Goal: Task Accomplishment & Management: Manage account settings

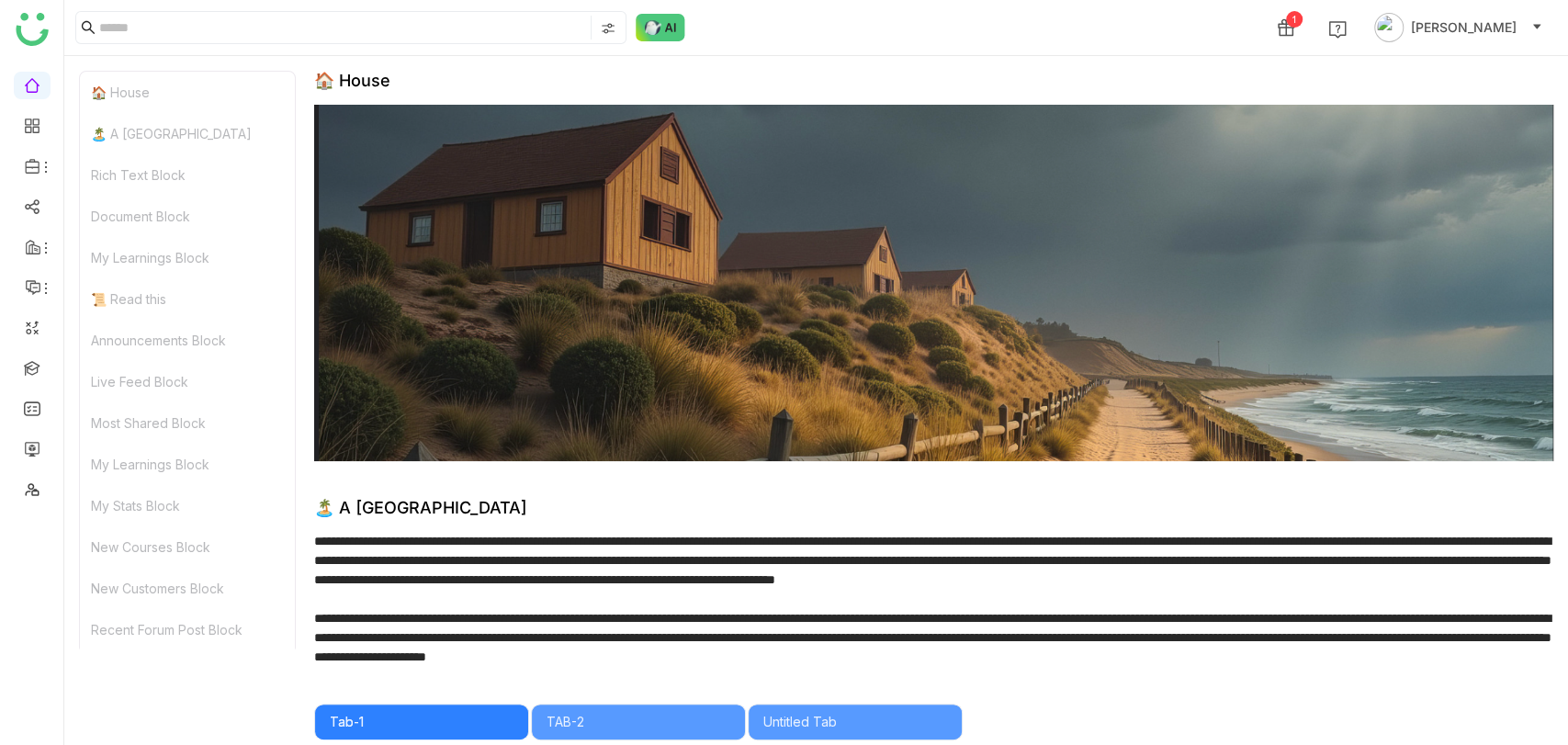
click at [653, 26] on img at bounding box center [660, 27] width 50 height 28
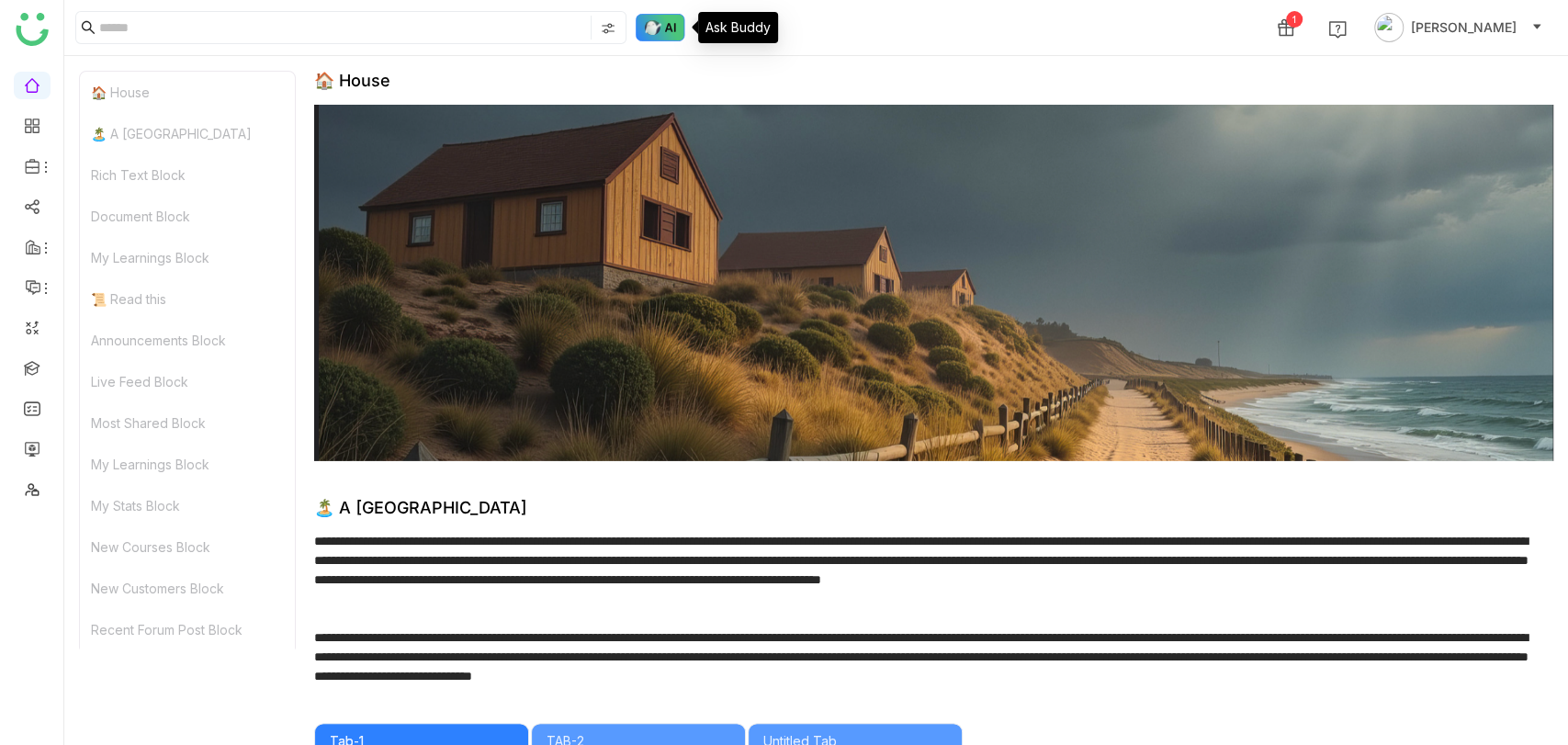
click at [659, 29] on img at bounding box center [660, 27] width 50 height 28
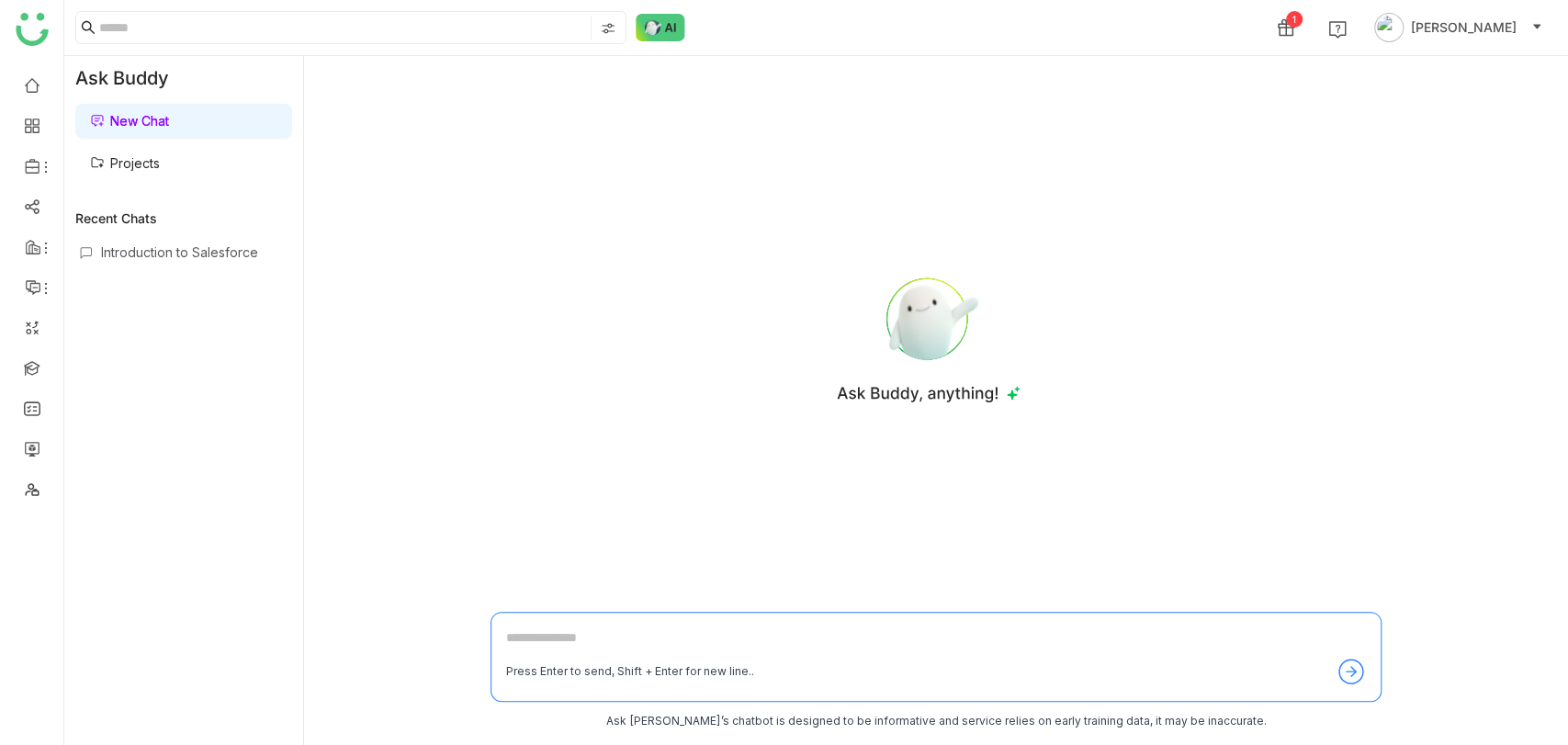
click at [587, 641] on textarea at bounding box center [935, 641] width 859 height 30
type textarea "*******"
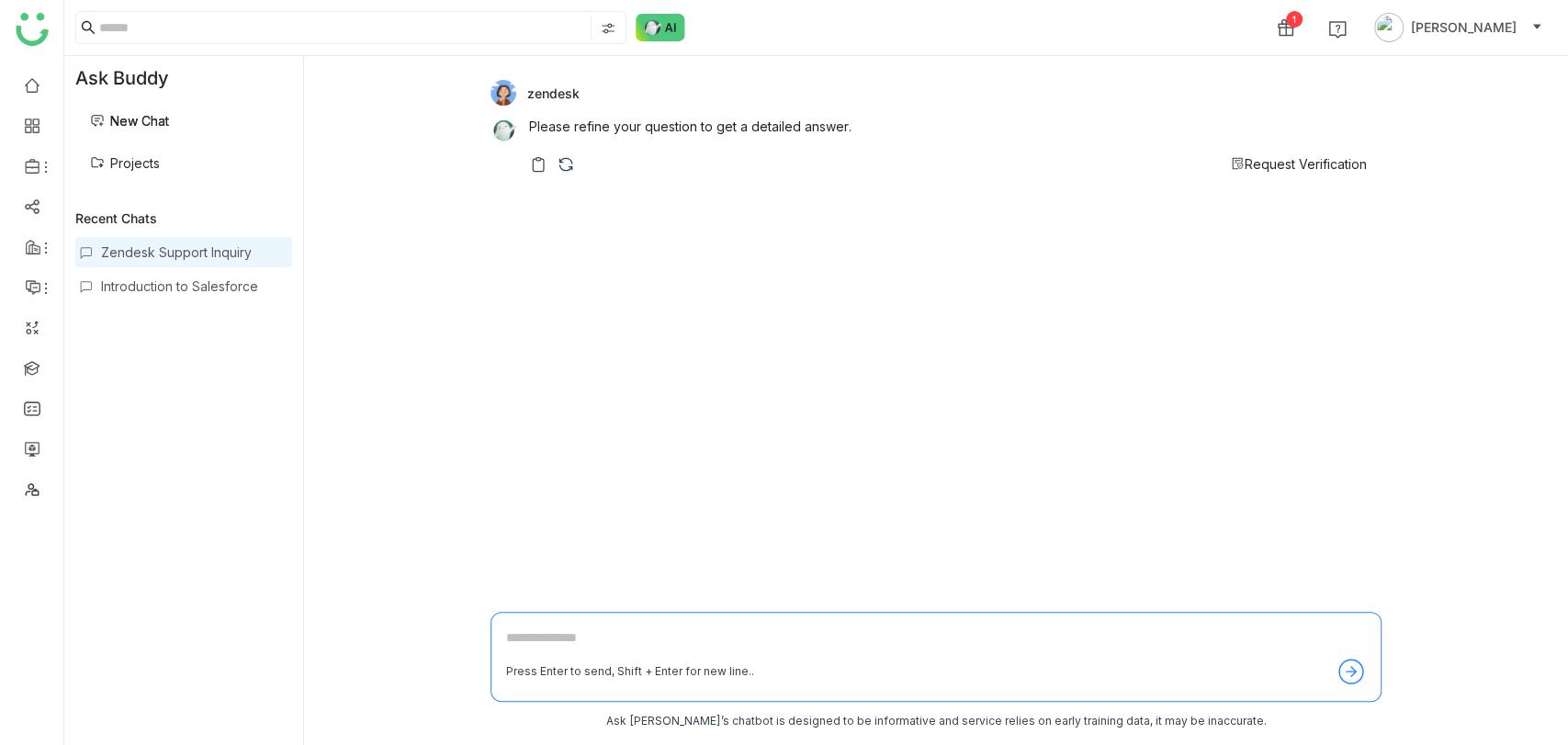
click at [1278, 165] on span "Request Verification" at bounding box center [1305, 164] width 122 height 15
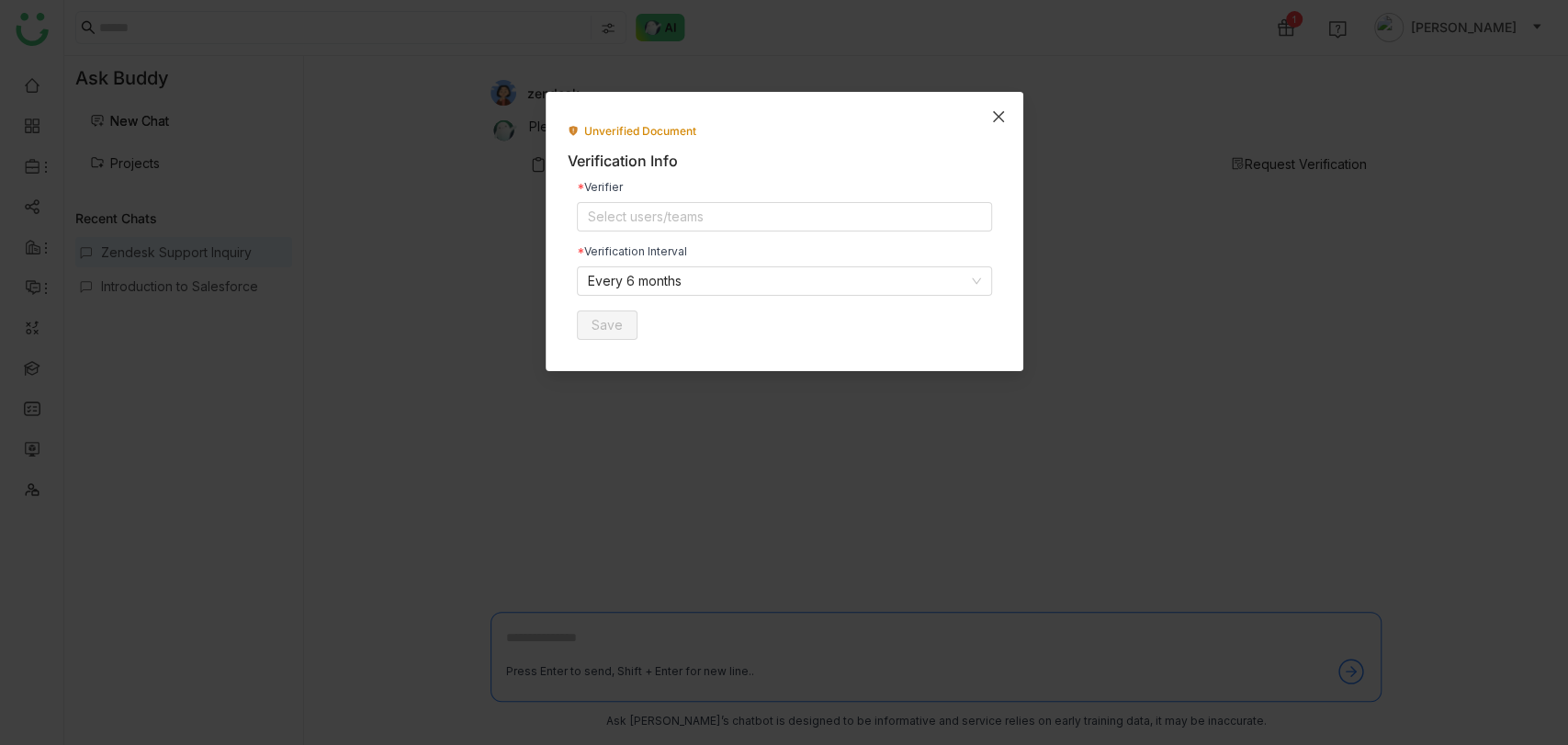
click at [999, 113] on icon "Close" at bounding box center [997, 117] width 11 height 11
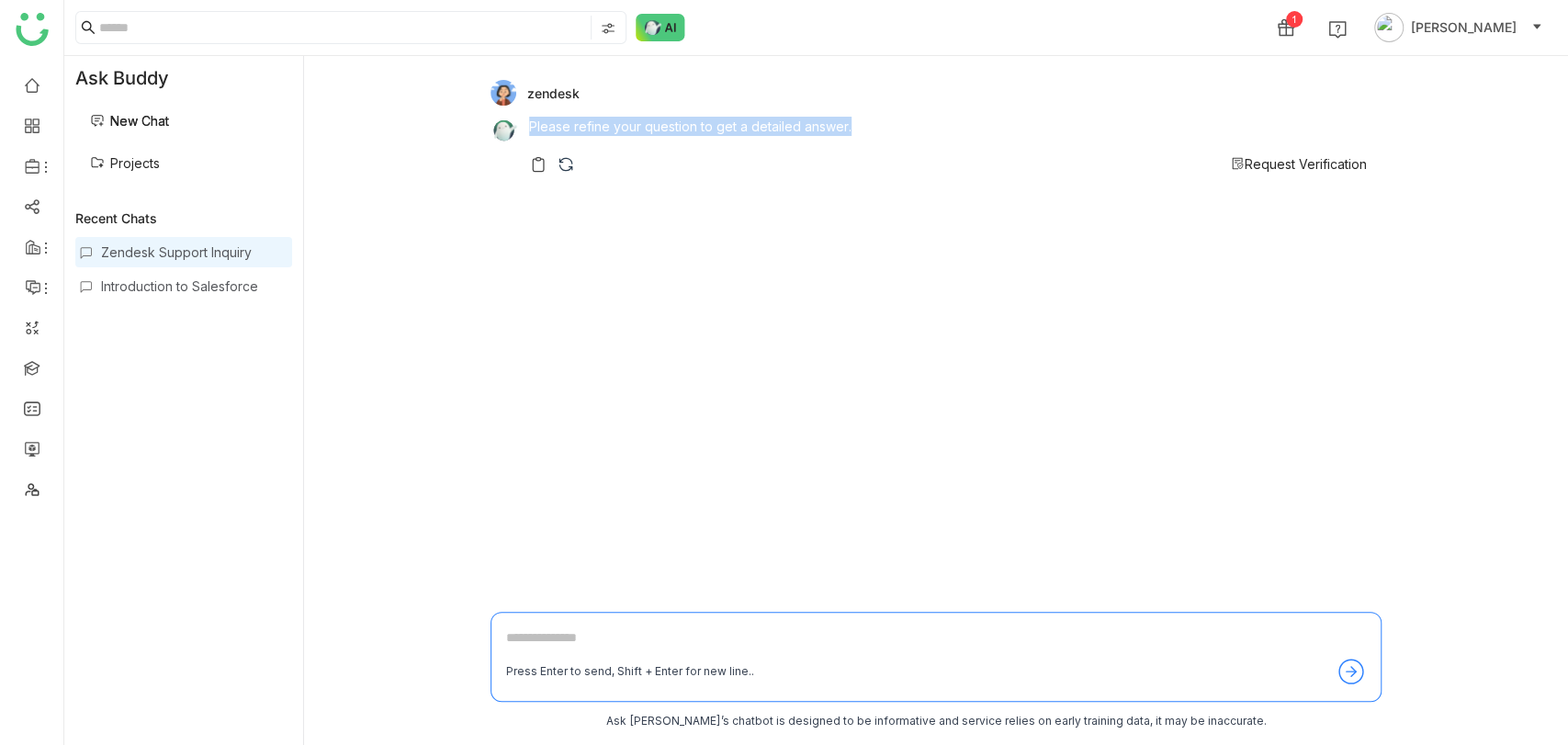
copy p "Please refine your question to get a detailed answer."
drag, startPoint x: 853, startPoint y: 123, endPoint x: 529, endPoint y: 133, distance: 324.2
click at [529, 133] on p "Please refine your question to get a detailed answer." at bounding box center [947, 126] width 837 height 19
click at [977, 312] on div "zendesk Please refine your question to get a detailed answer. Request Verificat…" at bounding box center [935, 335] width 891 height 530
click at [1277, 168] on span "Request Verification" at bounding box center [1305, 164] width 122 height 15
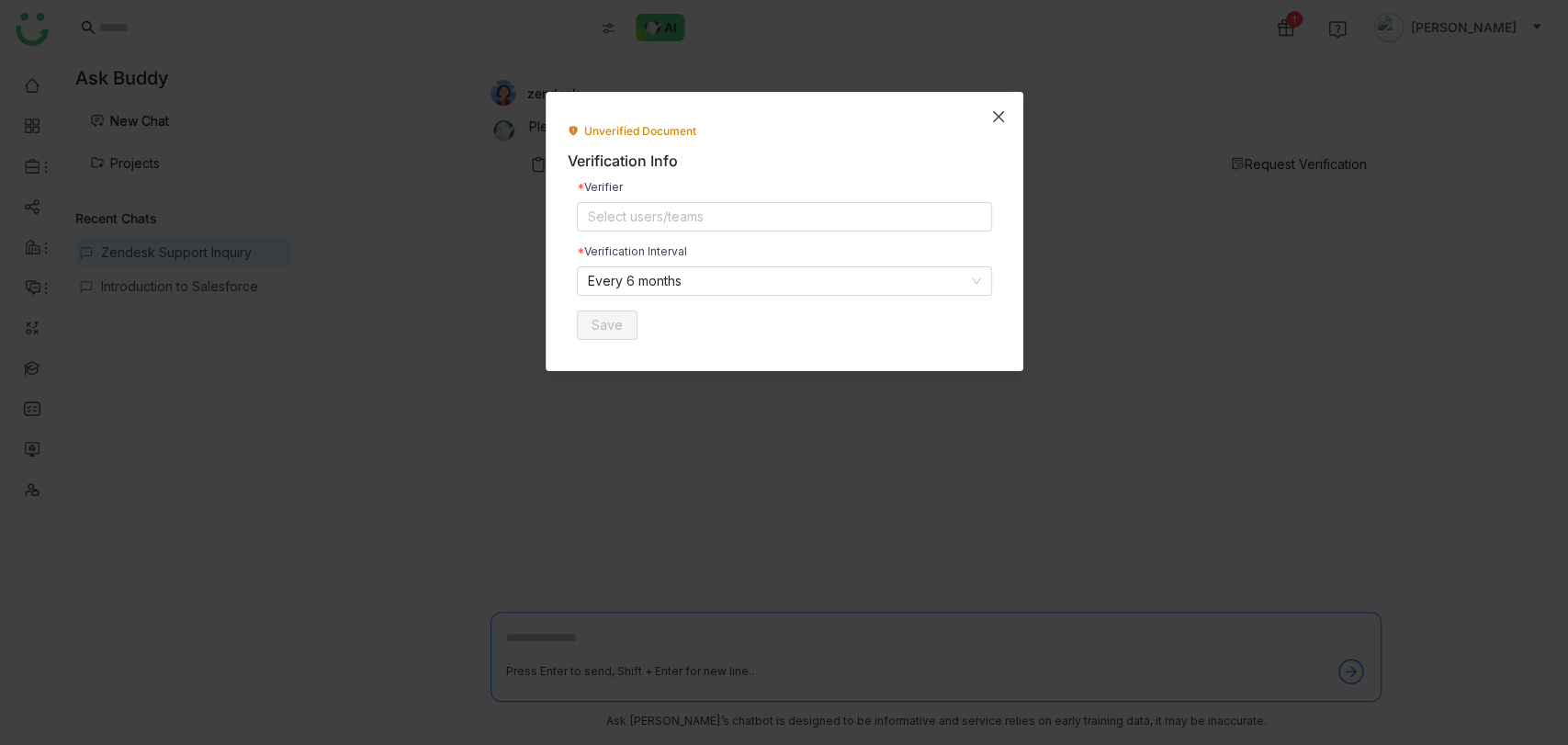
click at [991, 114] on icon "Close" at bounding box center [997, 116] width 14 height 14
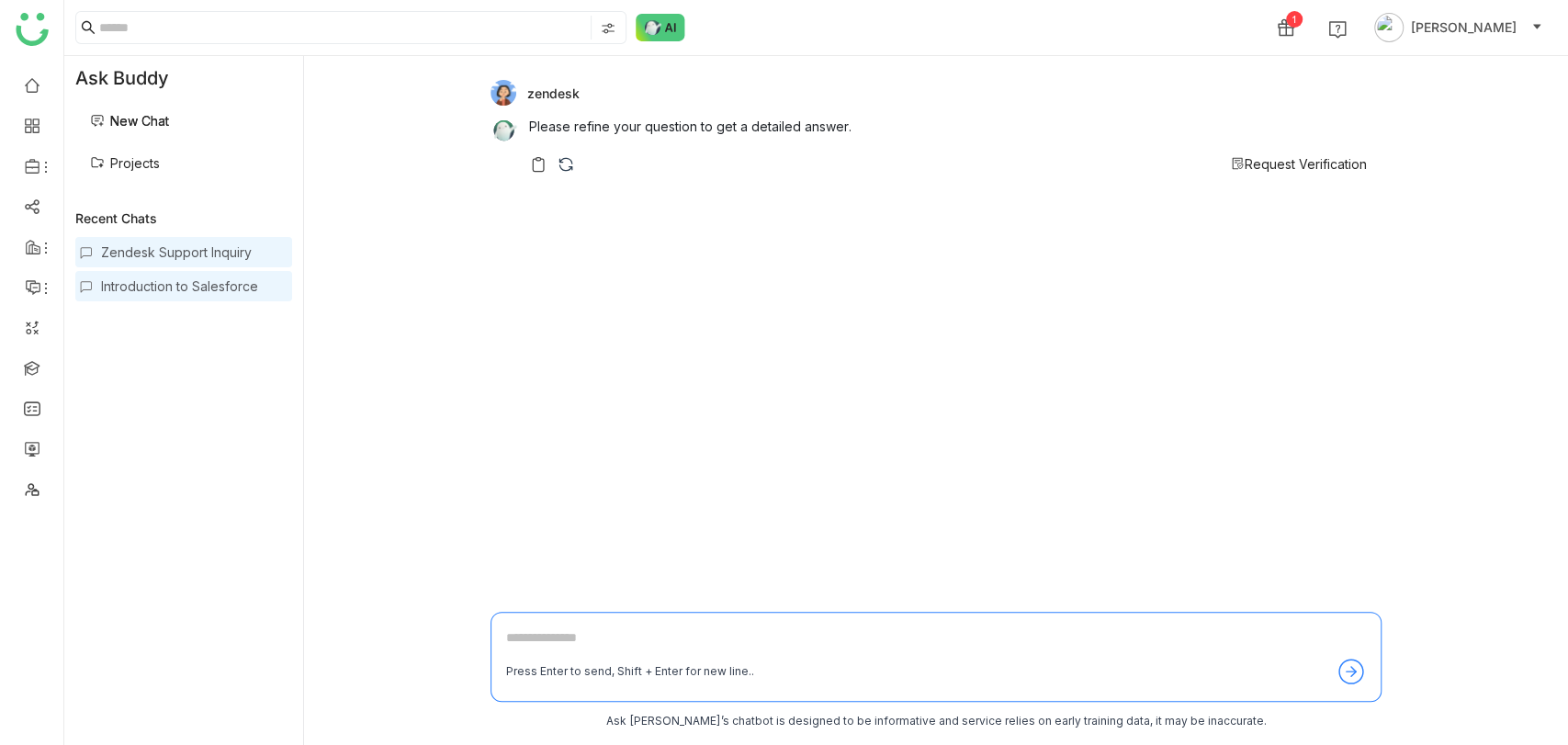
click at [154, 273] on div "Introduction to Salesforce" at bounding box center [184, 286] width 217 height 30
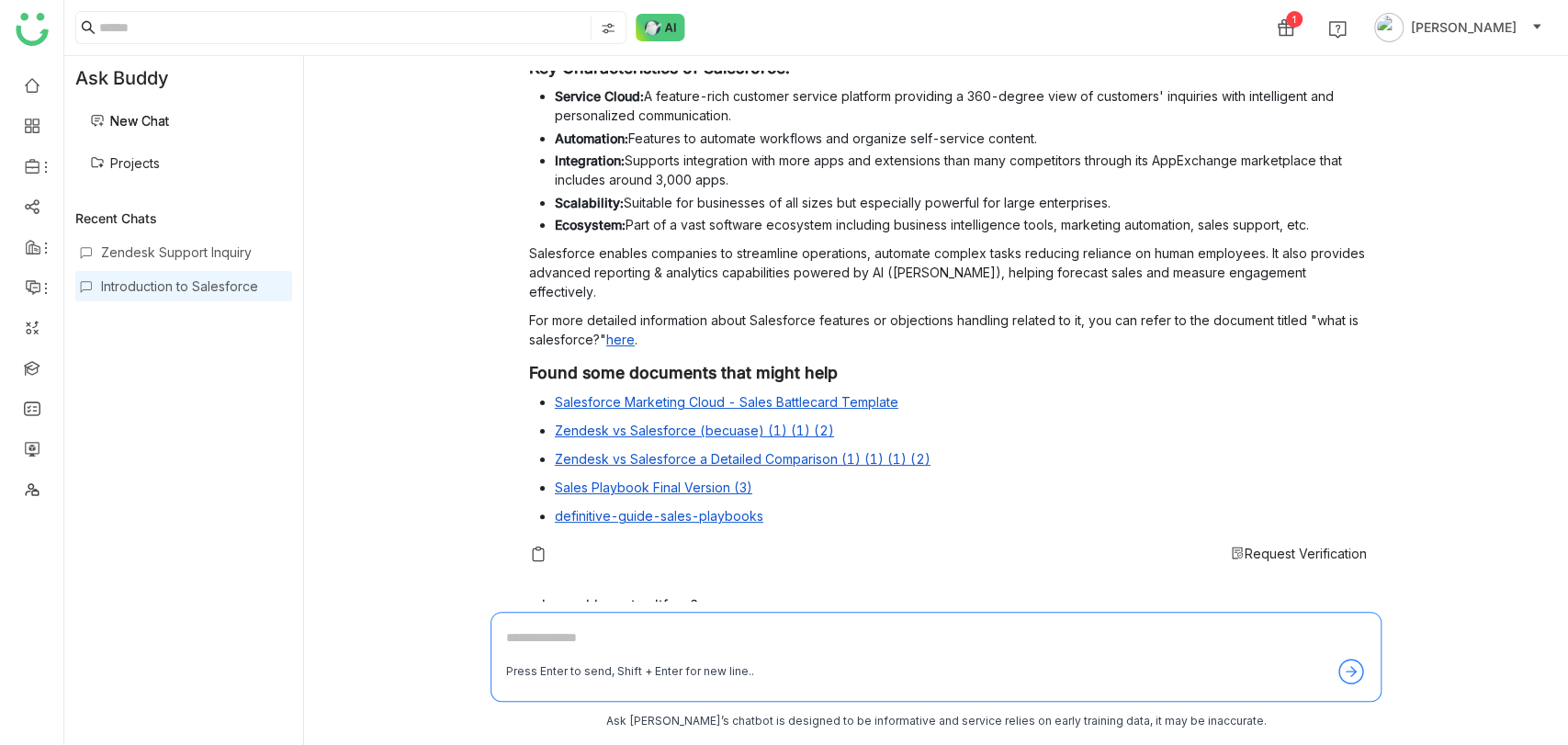
scroll to position [243, 0]
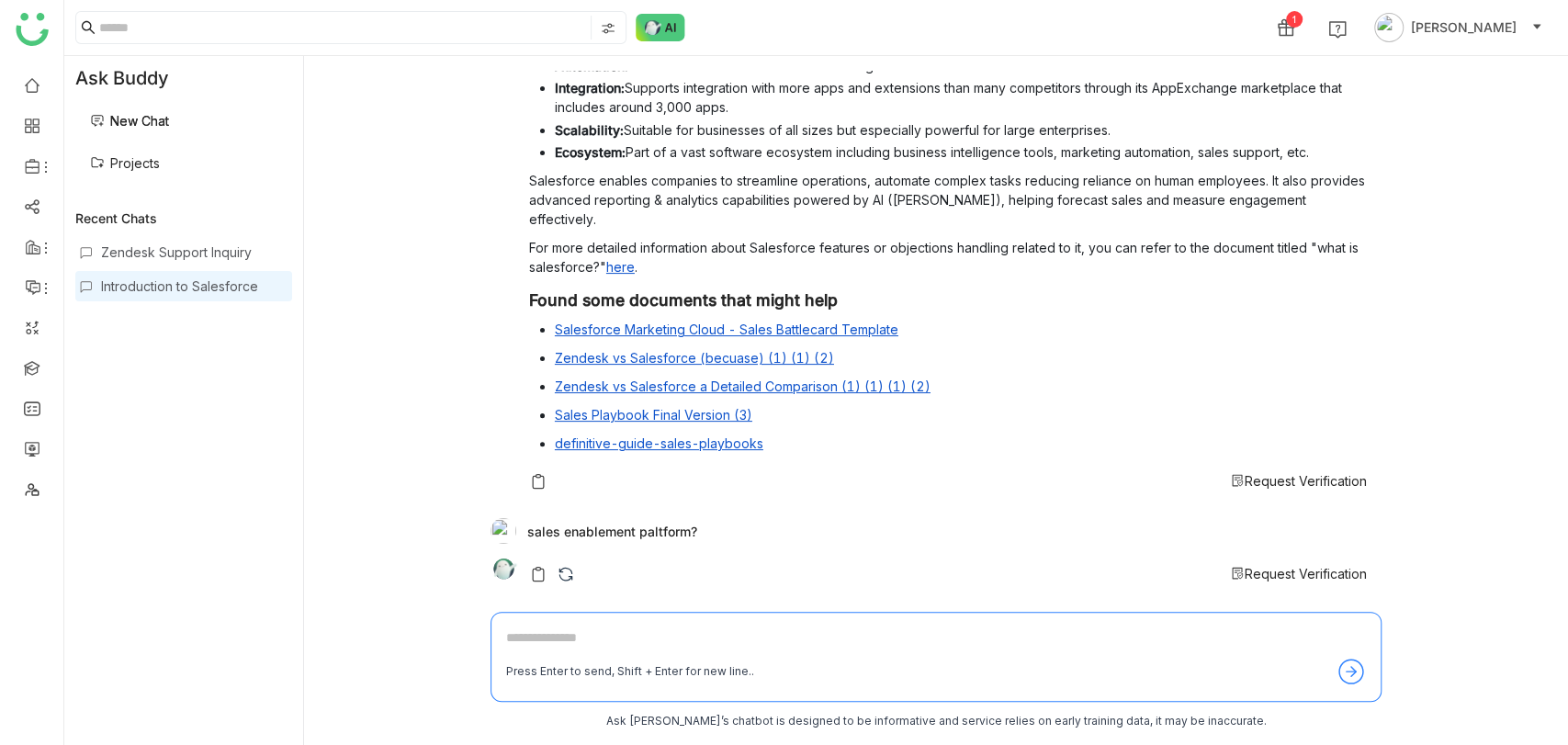
click at [1279, 483] on span "Request Verification" at bounding box center [1305, 480] width 122 height 15
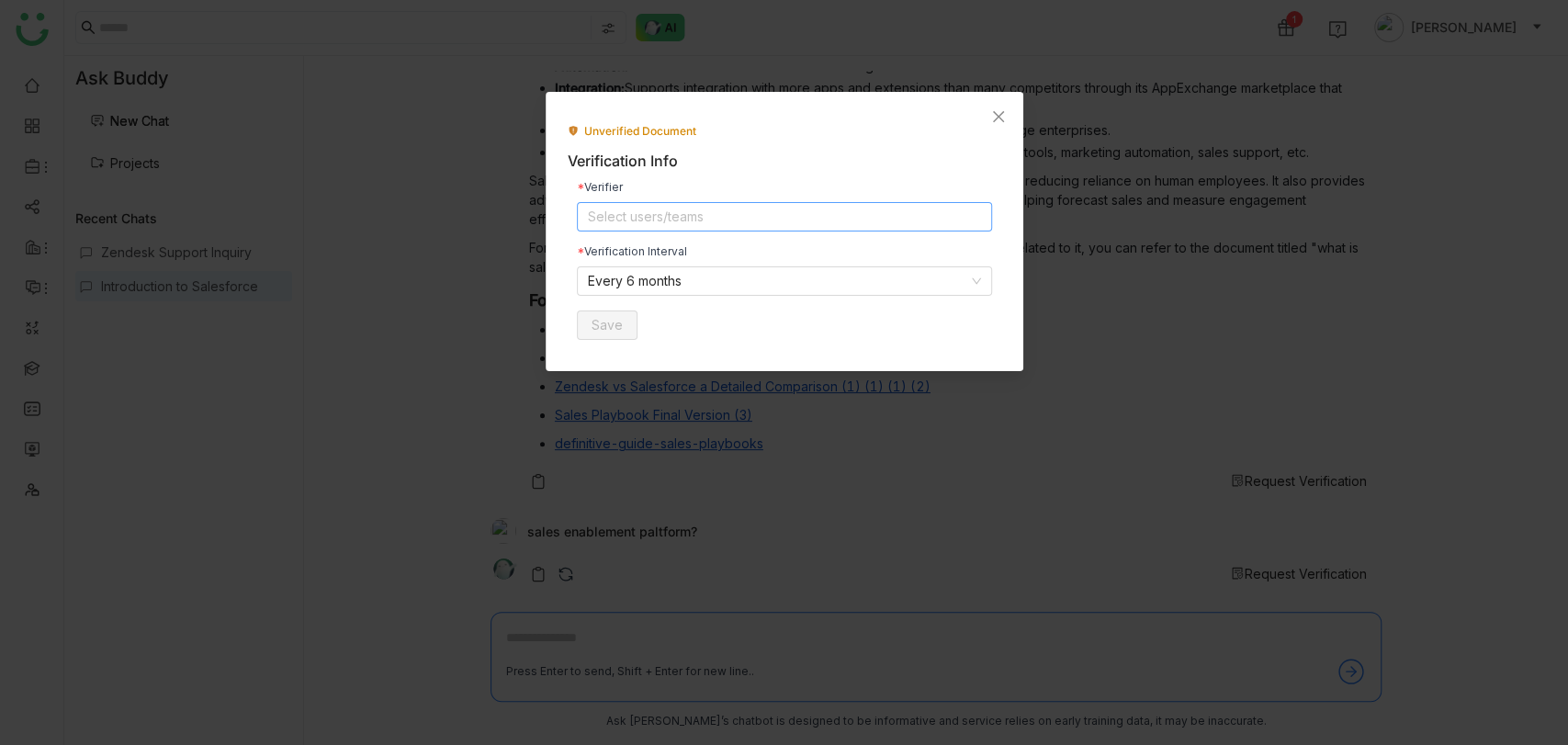
click at [679, 221] on nz-select-top-control "Select users/teams" at bounding box center [784, 216] width 415 height 30
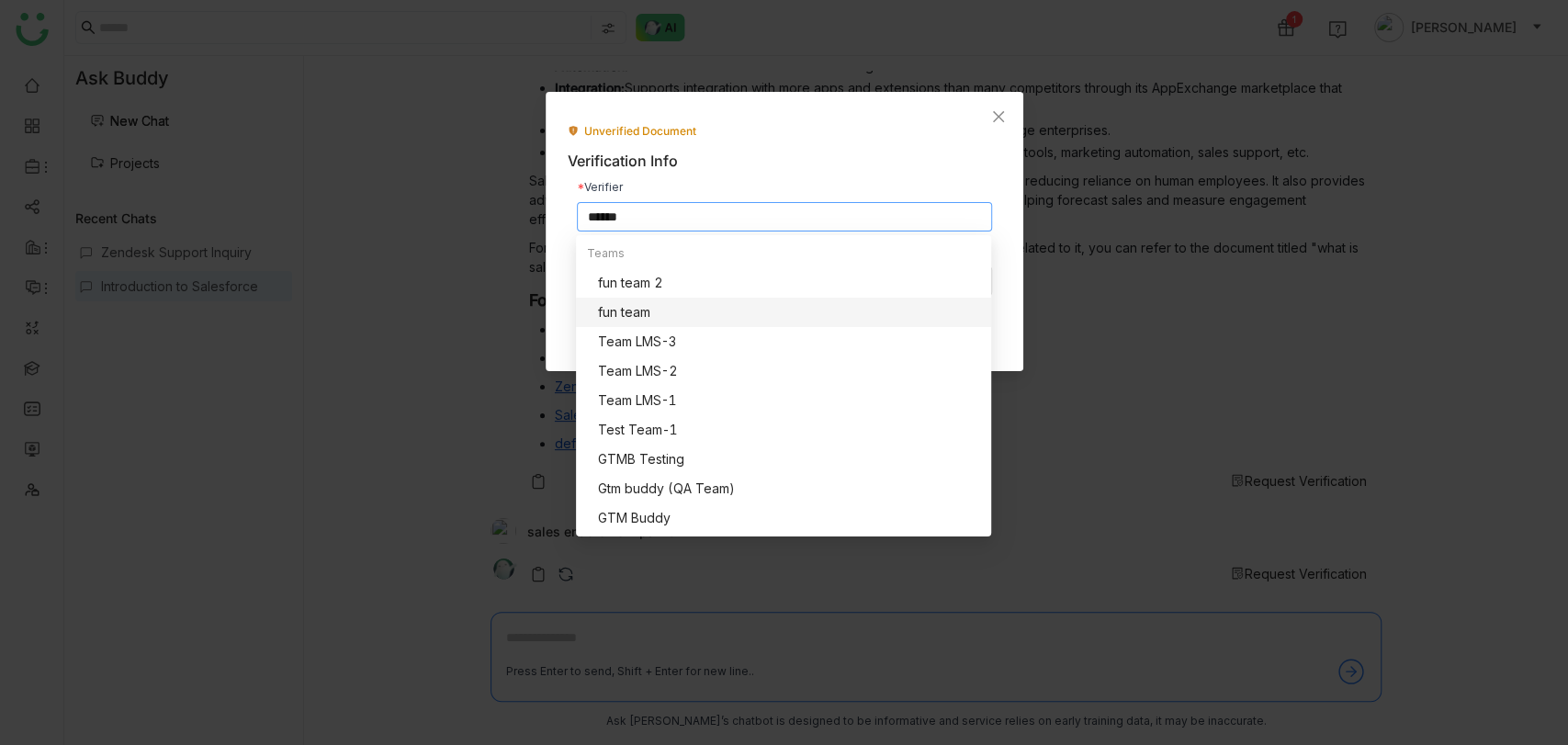
scroll to position [0, 0]
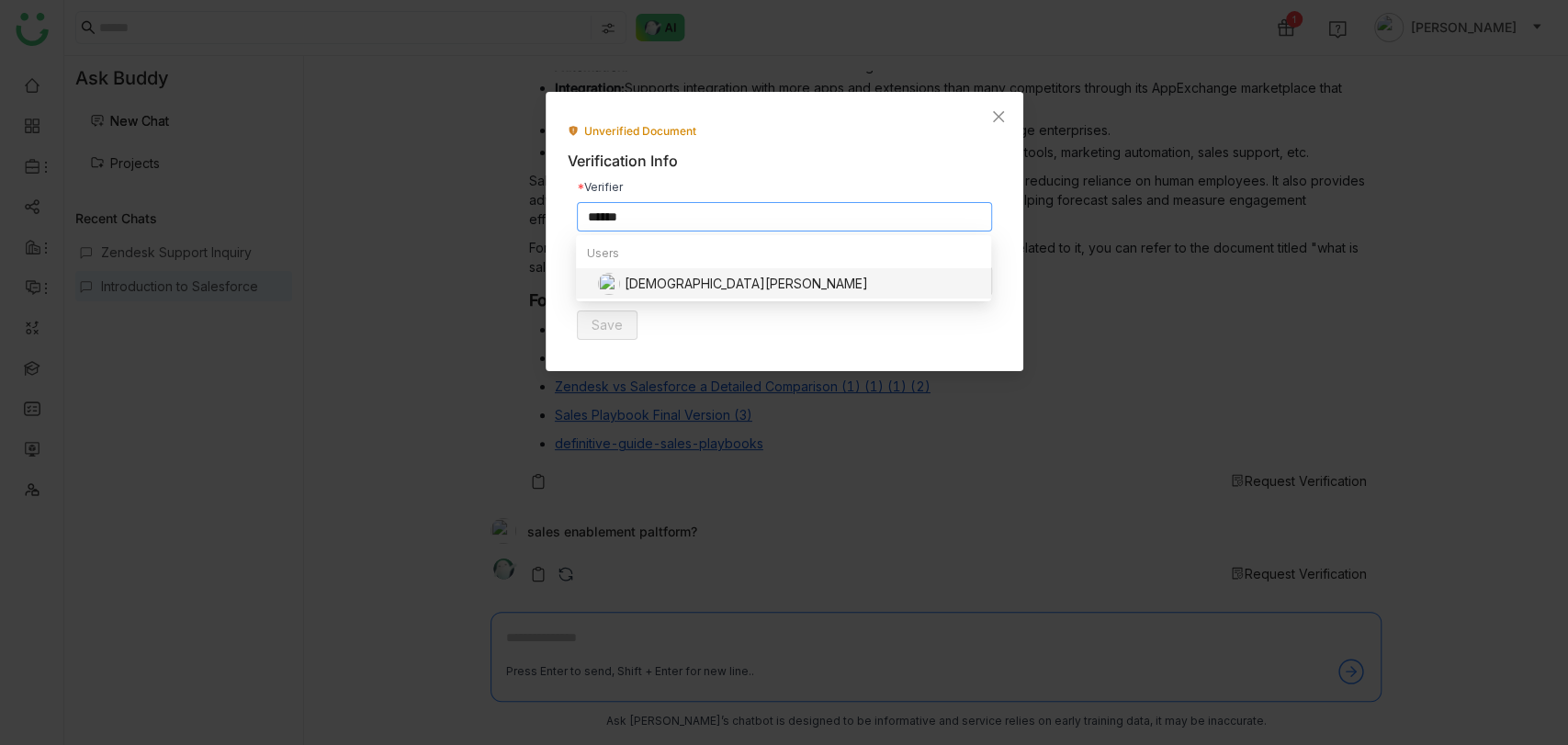
type input "******"
click at [636, 281] on div "[DEMOGRAPHIC_DATA][PERSON_NAME]" at bounding box center [789, 283] width 382 height 22
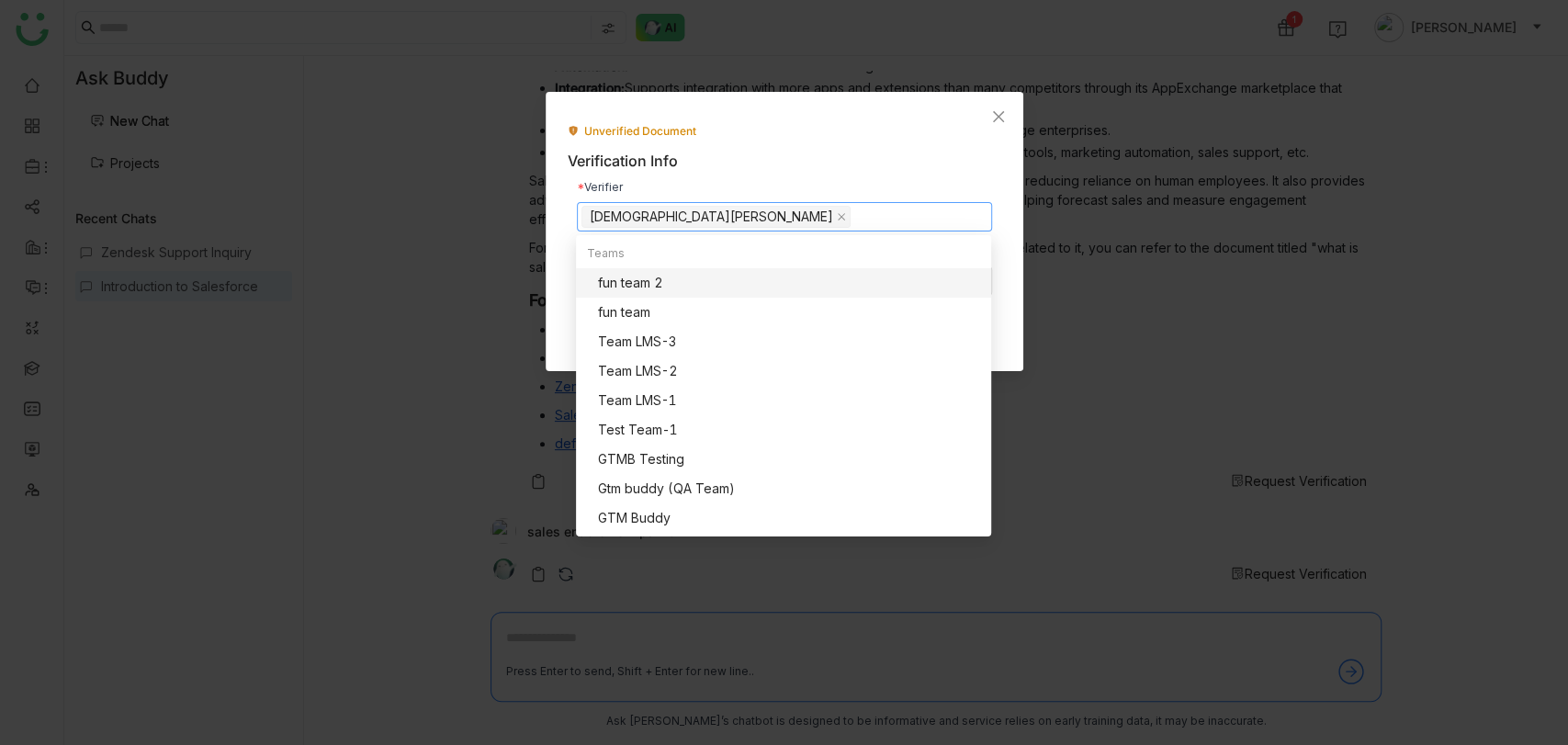
click at [792, 137] on div "Unverified Document" at bounding box center [784, 131] width 433 height 17
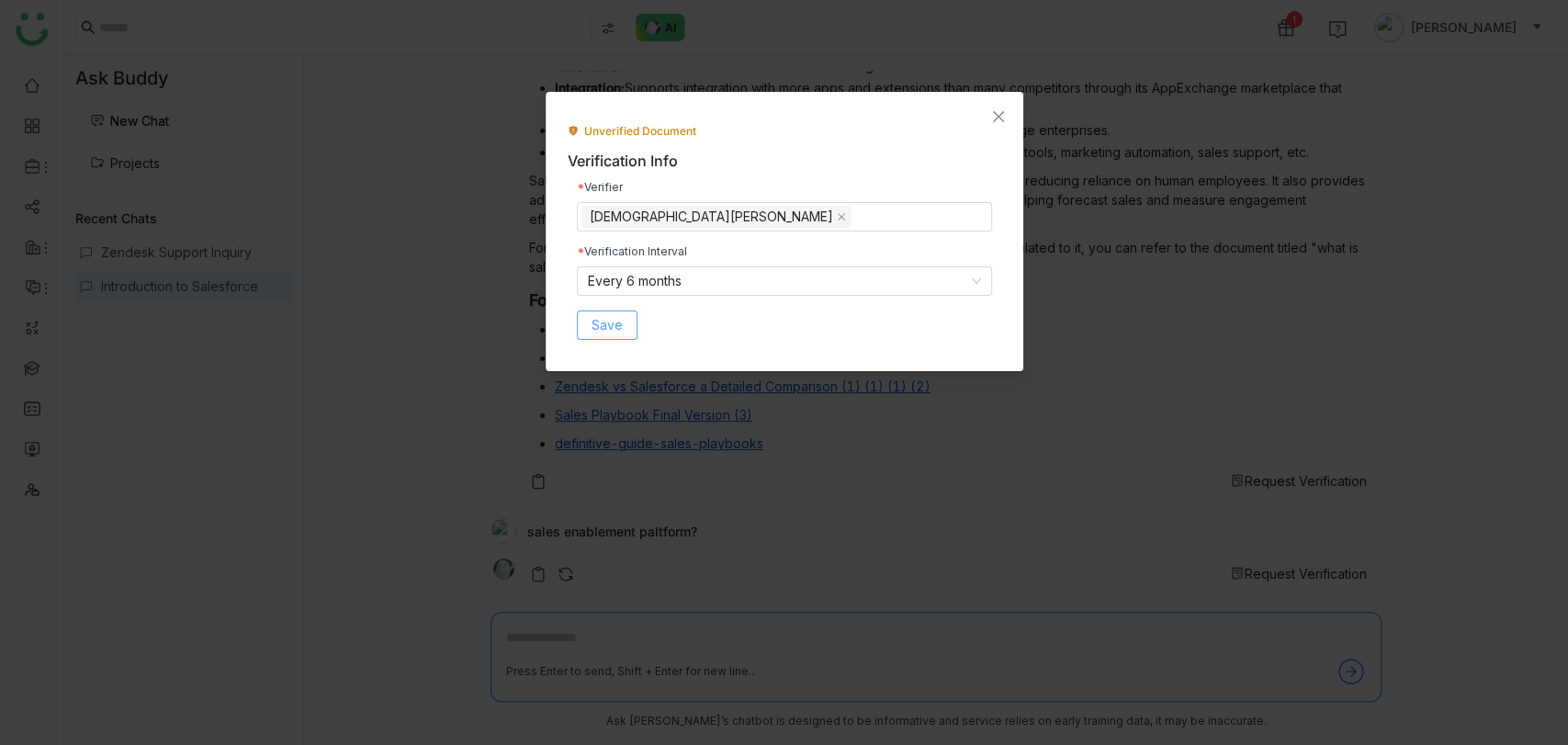
click at [602, 328] on span "Save" at bounding box center [607, 325] width 31 height 20
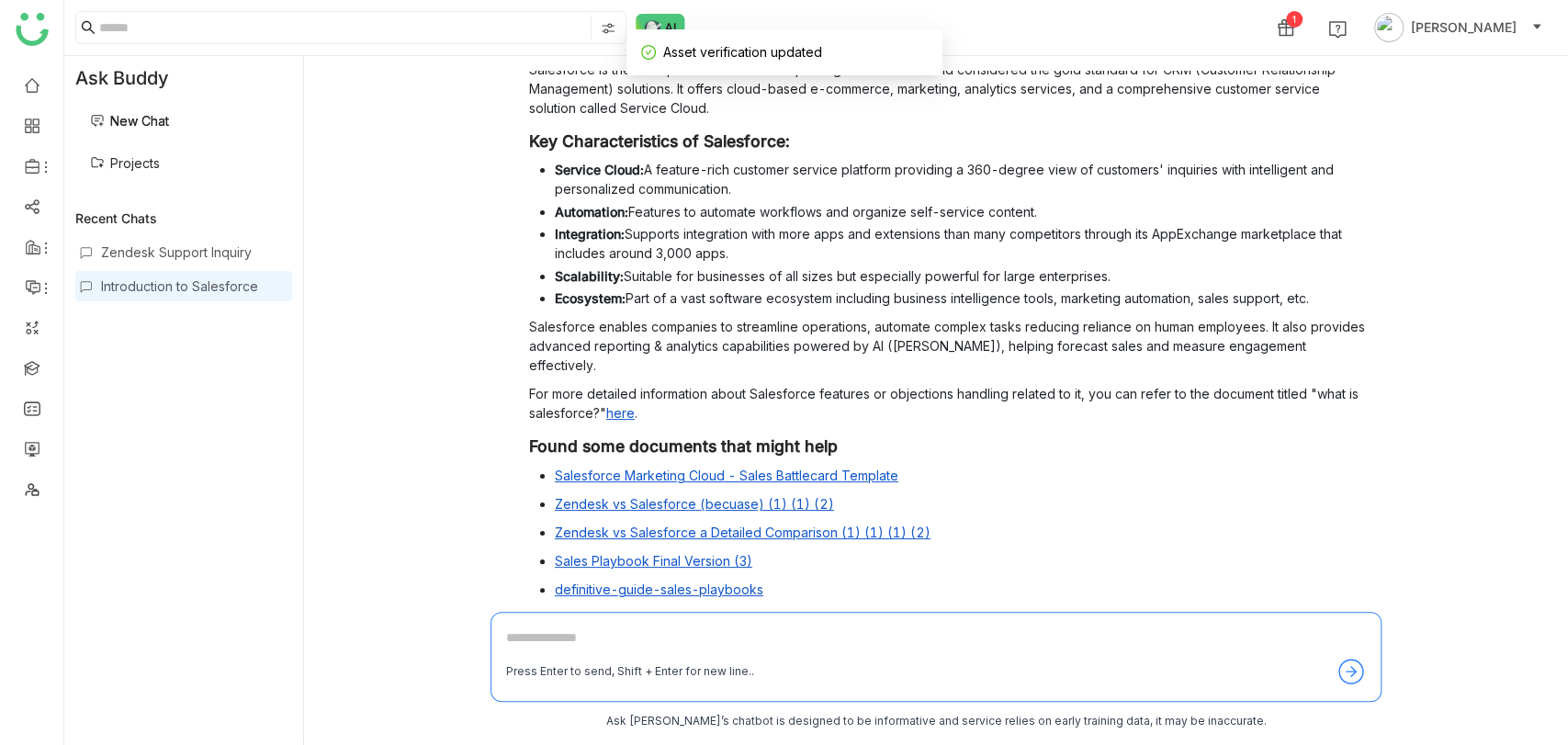
scroll to position [243, 0]
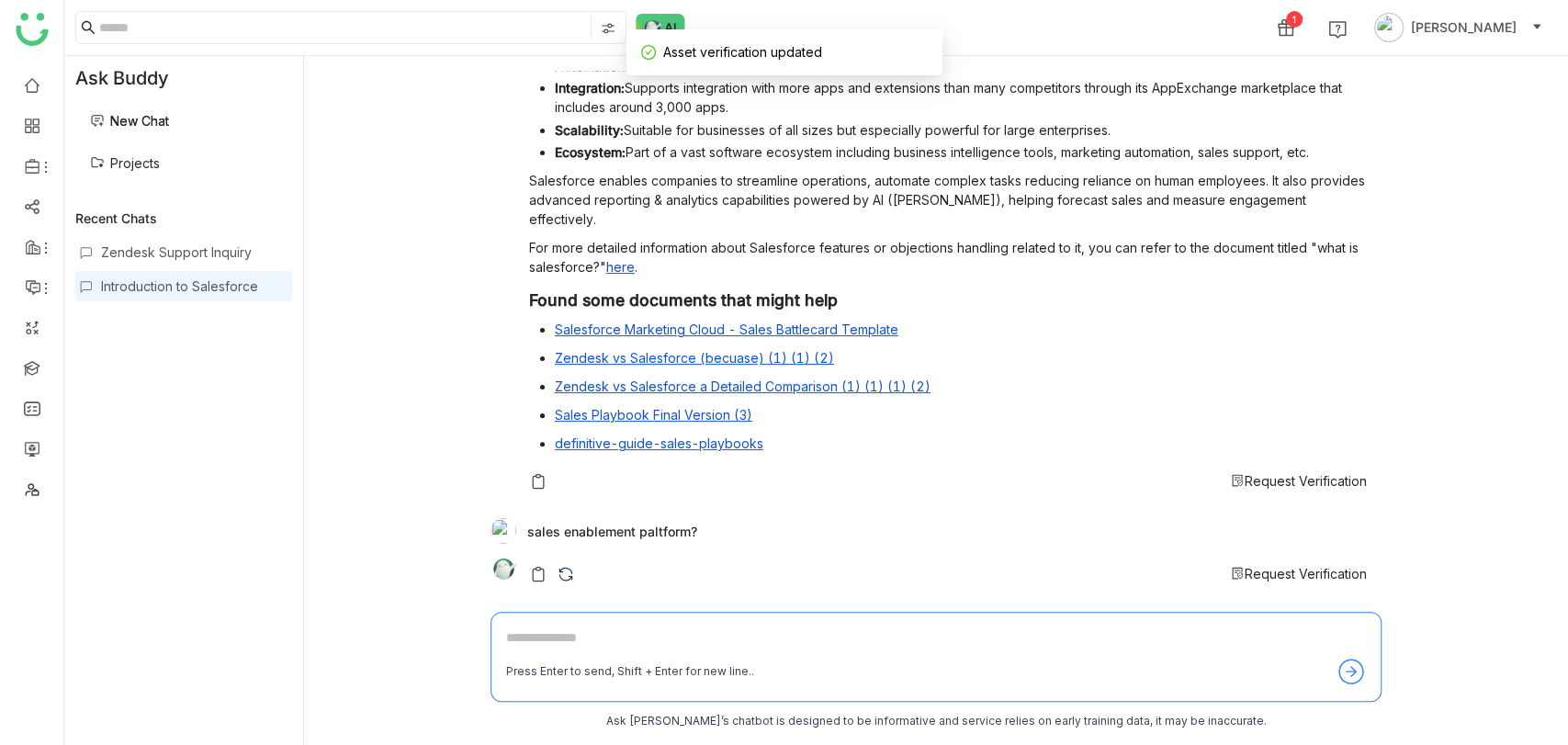
click at [1272, 477] on span "Request Verification" at bounding box center [1305, 480] width 122 height 15
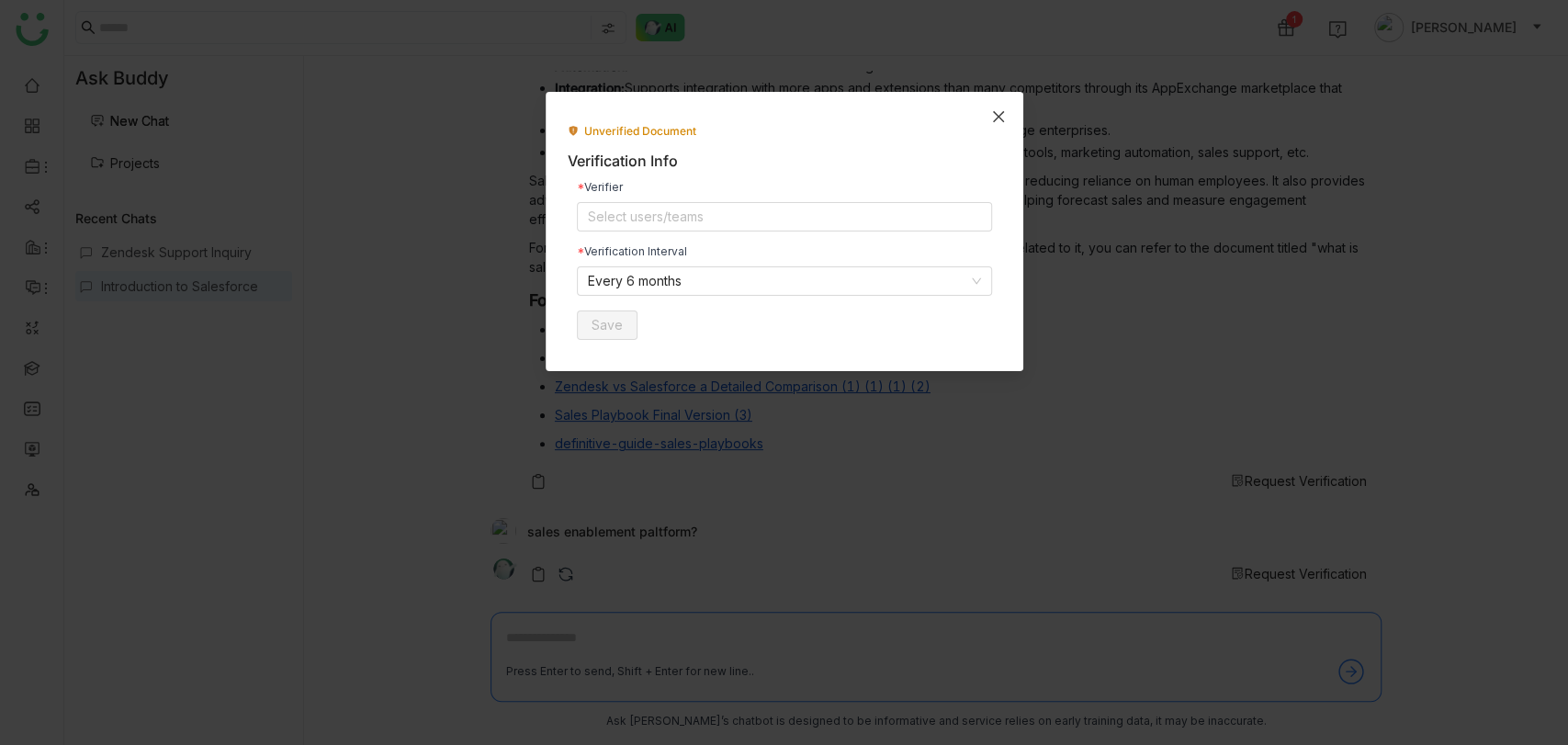
click at [1003, 115] on icon "Close" at bounding box center [997, 116] width 14 height 14
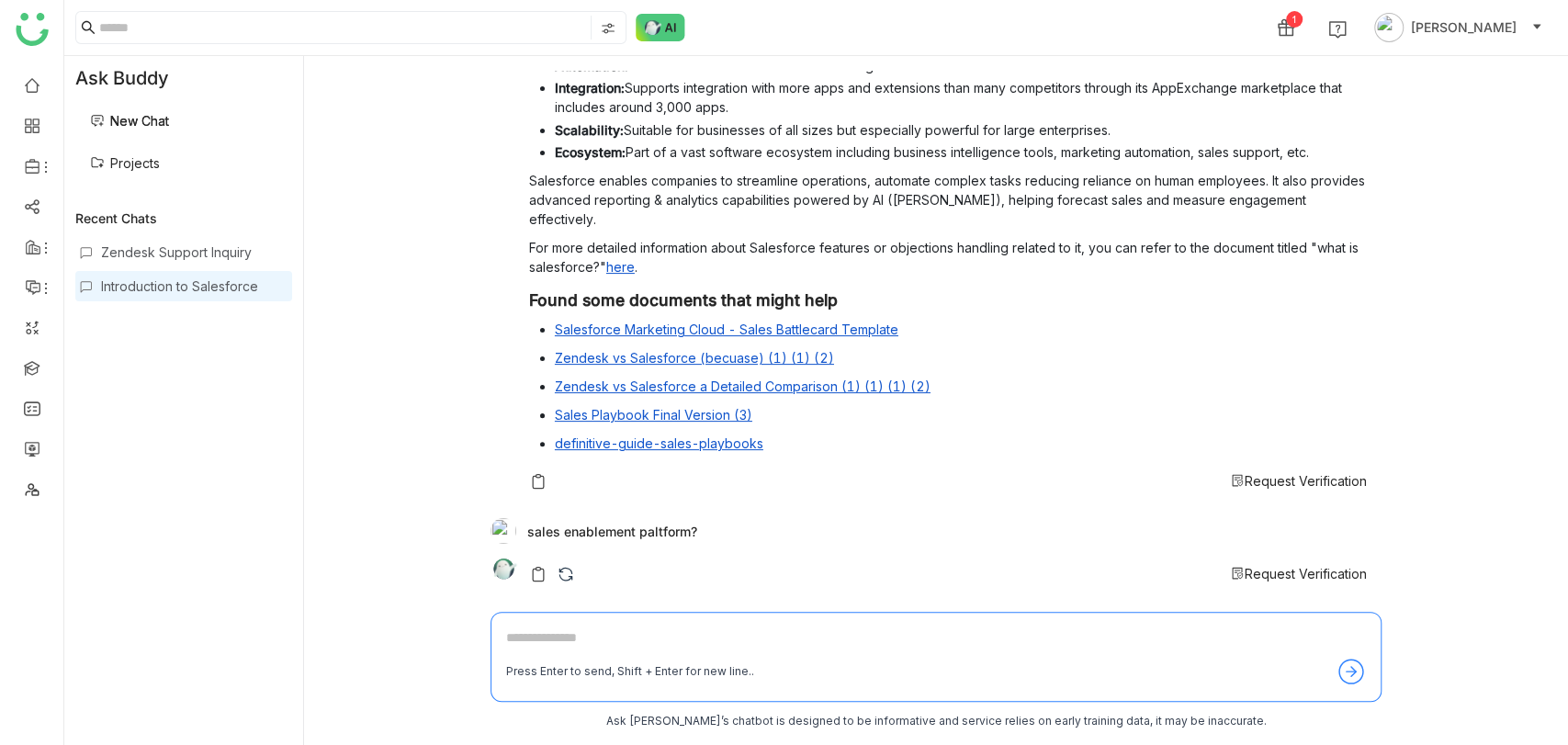
click at [1244, 475] on span "Request Verification" at bounding box center [1305, 480] width 122 height 15
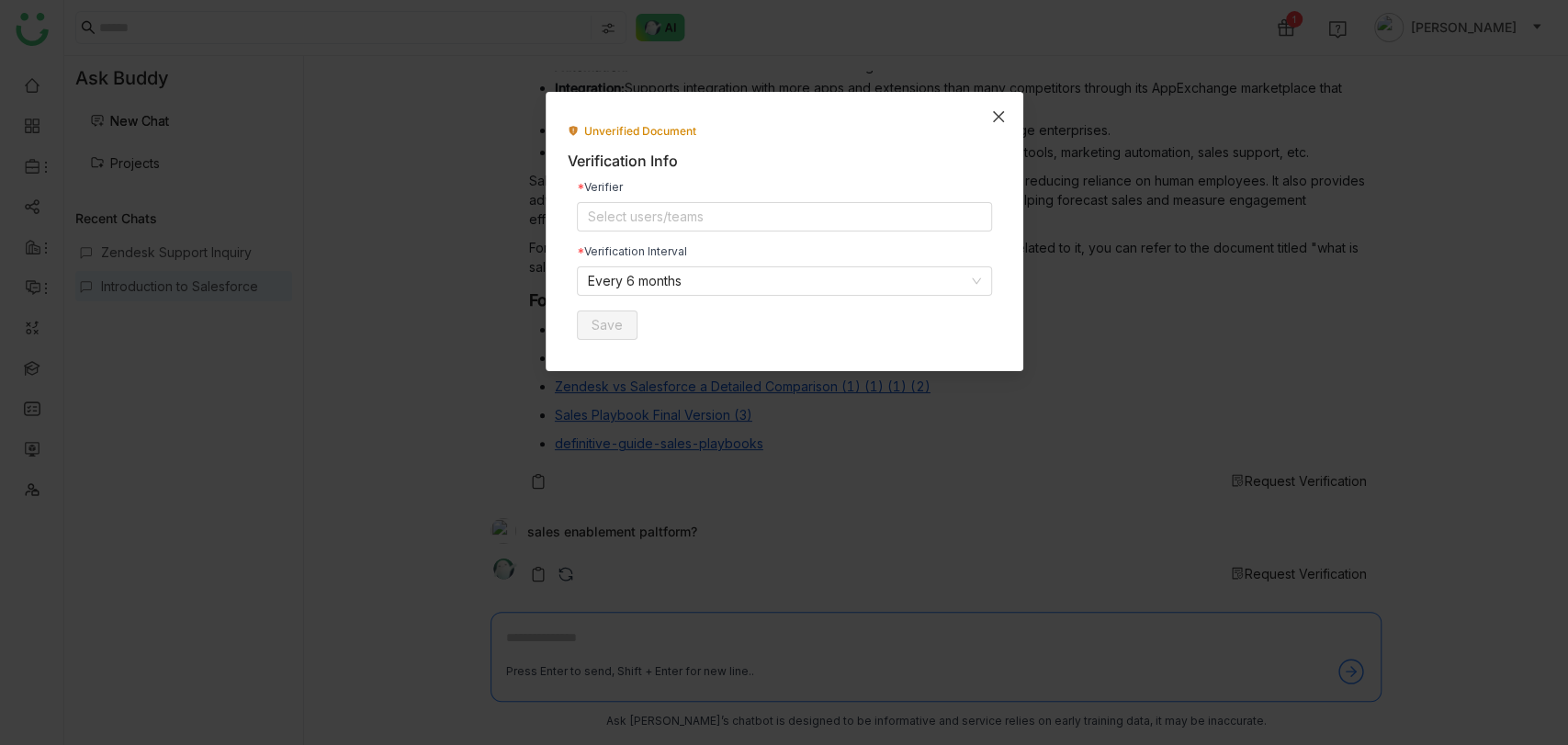
click at [992, 117] on icon "Close" at bounding box center [997, 116] width 14 height 14
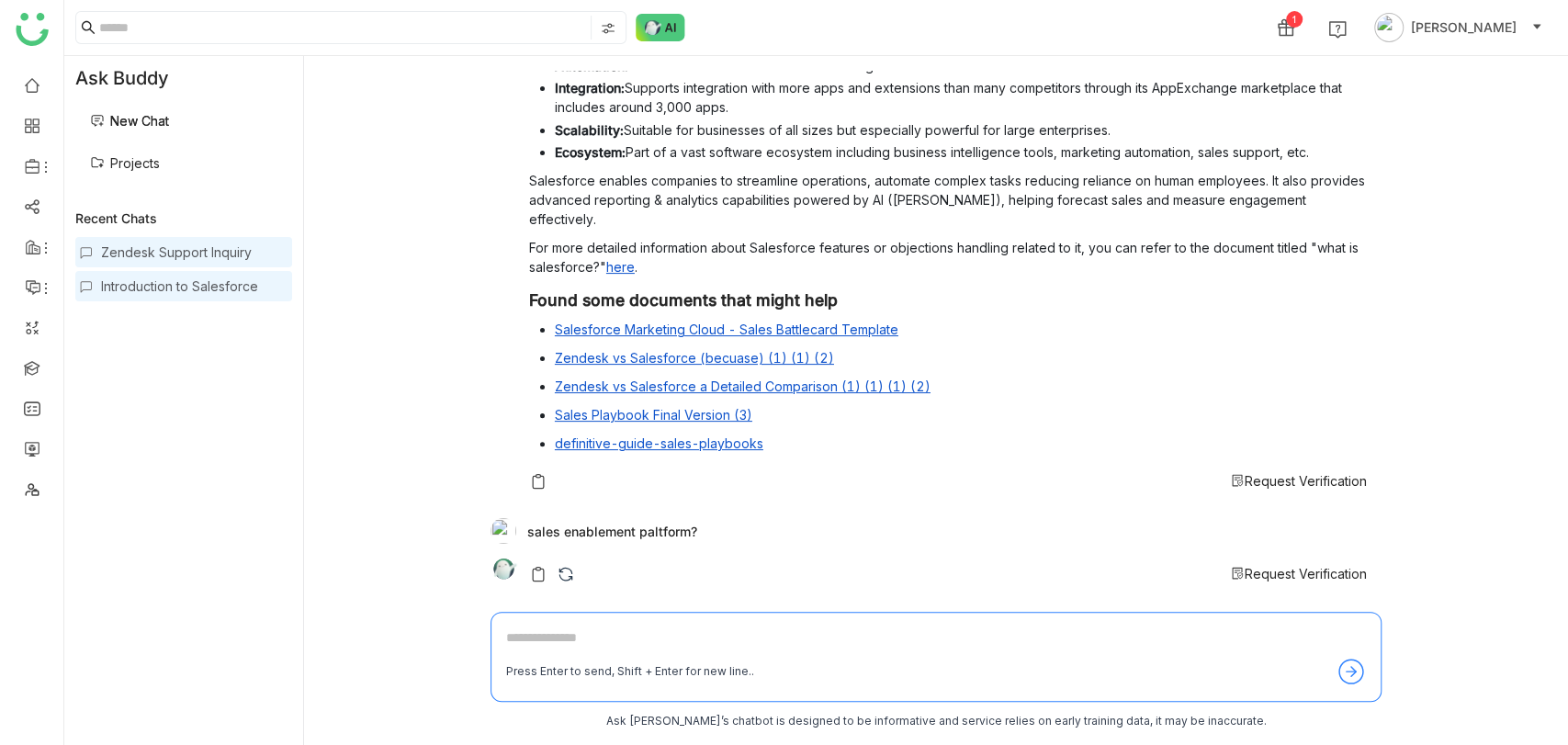
click at [147, 251] on div "Zendesk Support Inquiry" at bounding box center [194, 252] width 188 height 15
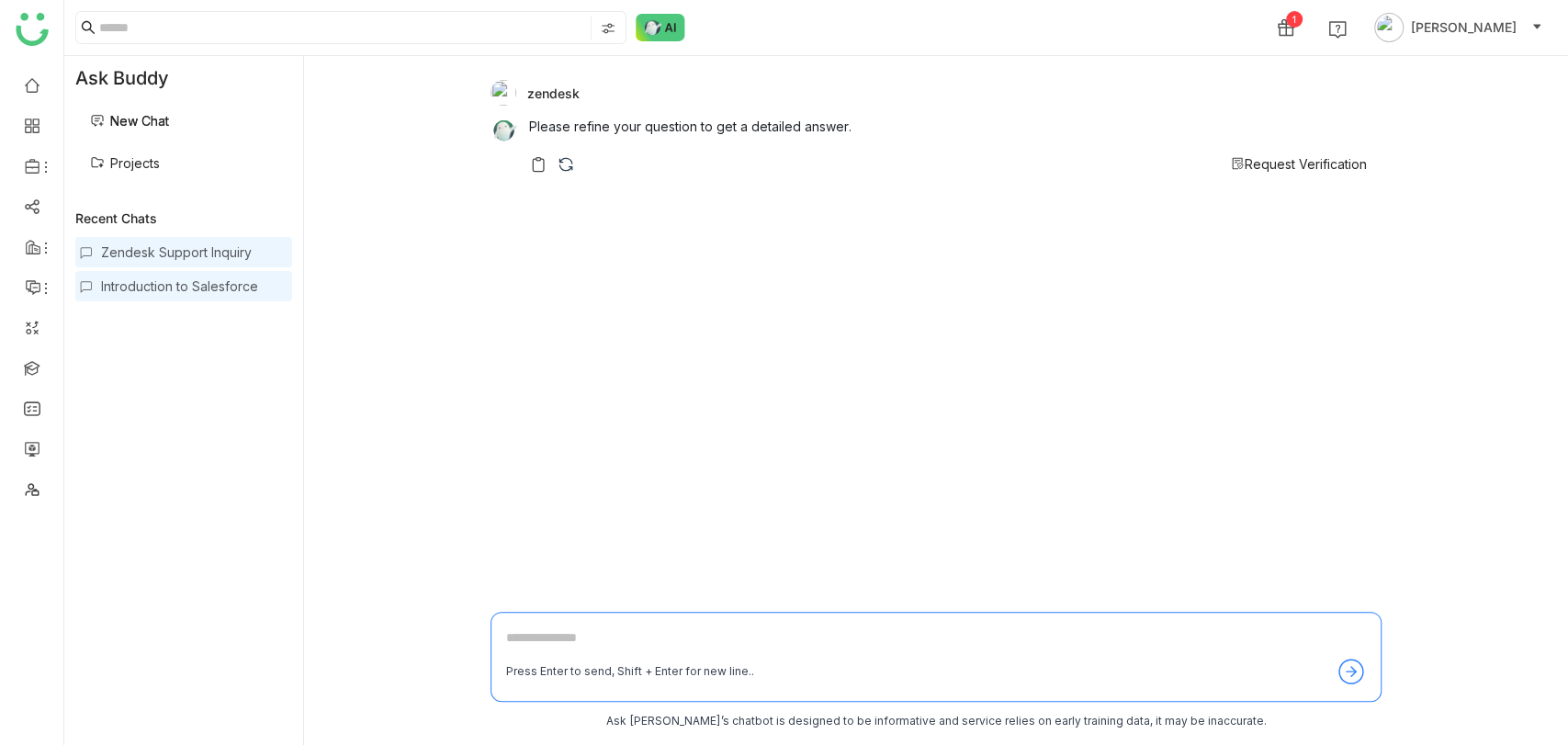
click at [172, 282] on div "Introduction to Salesforce" at bounding box center [194, 286] width 188 height 15
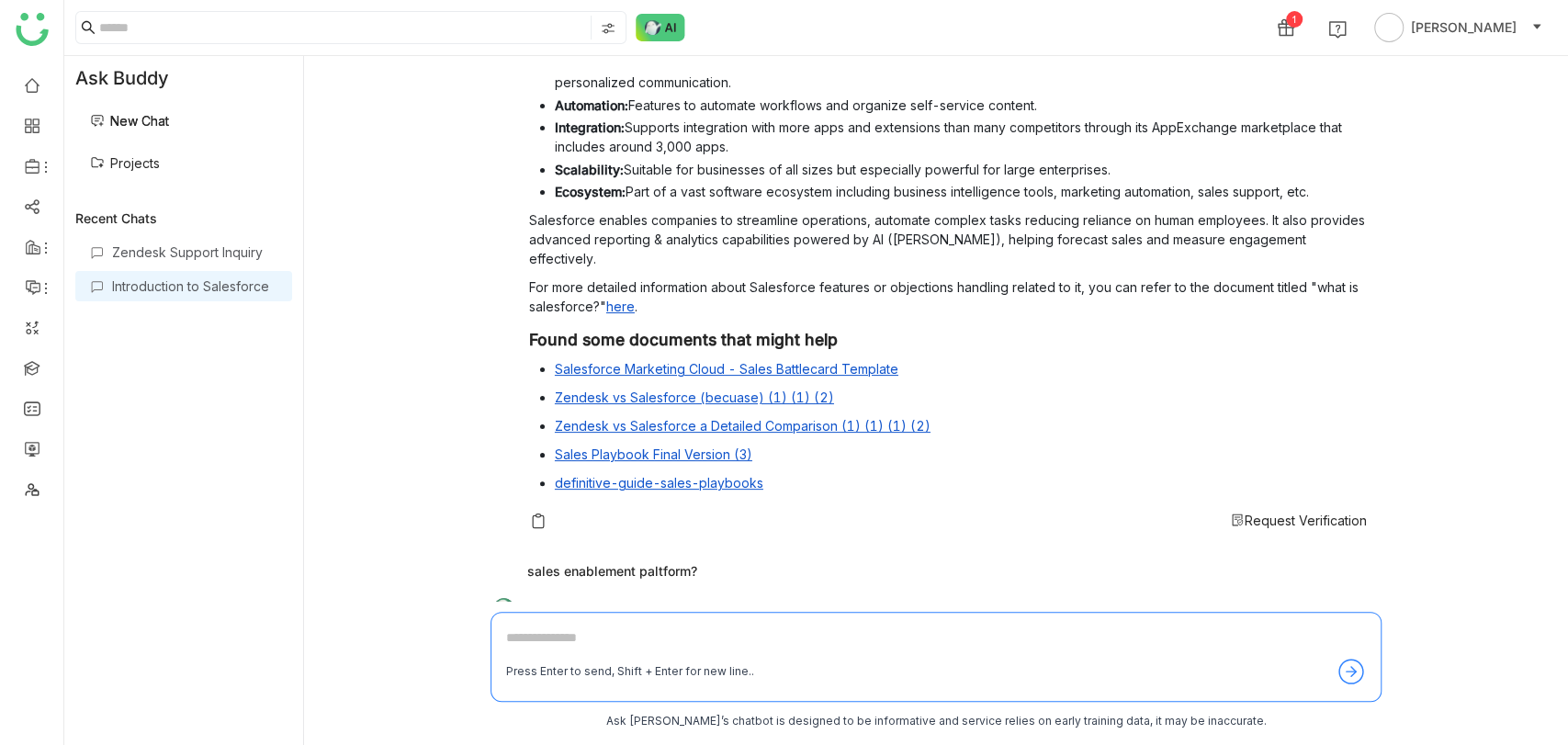
scroll to position [243, 0]
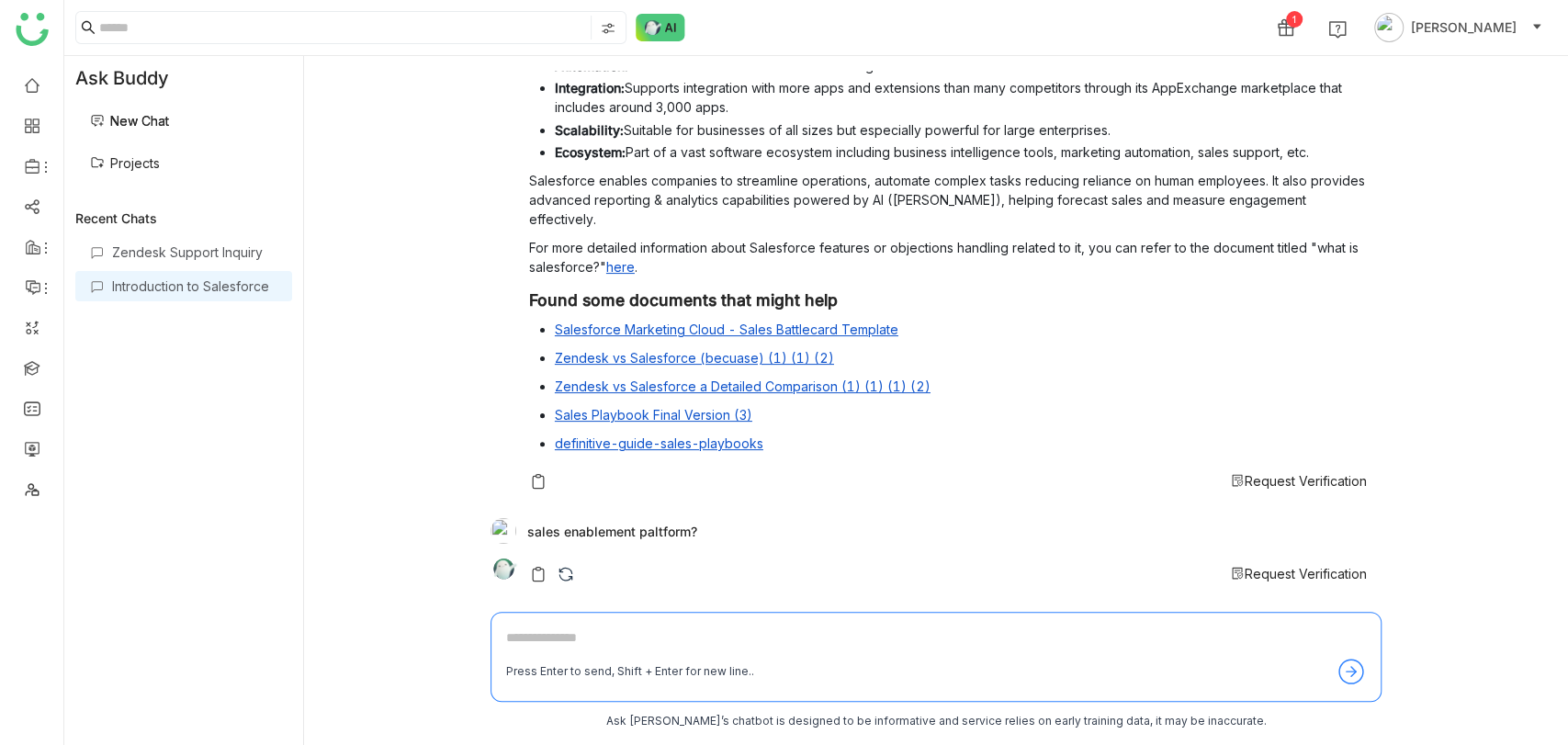
click at [1258, 575] on span "Request Verification" at bounding box center [1305, 574] width 122 height 15
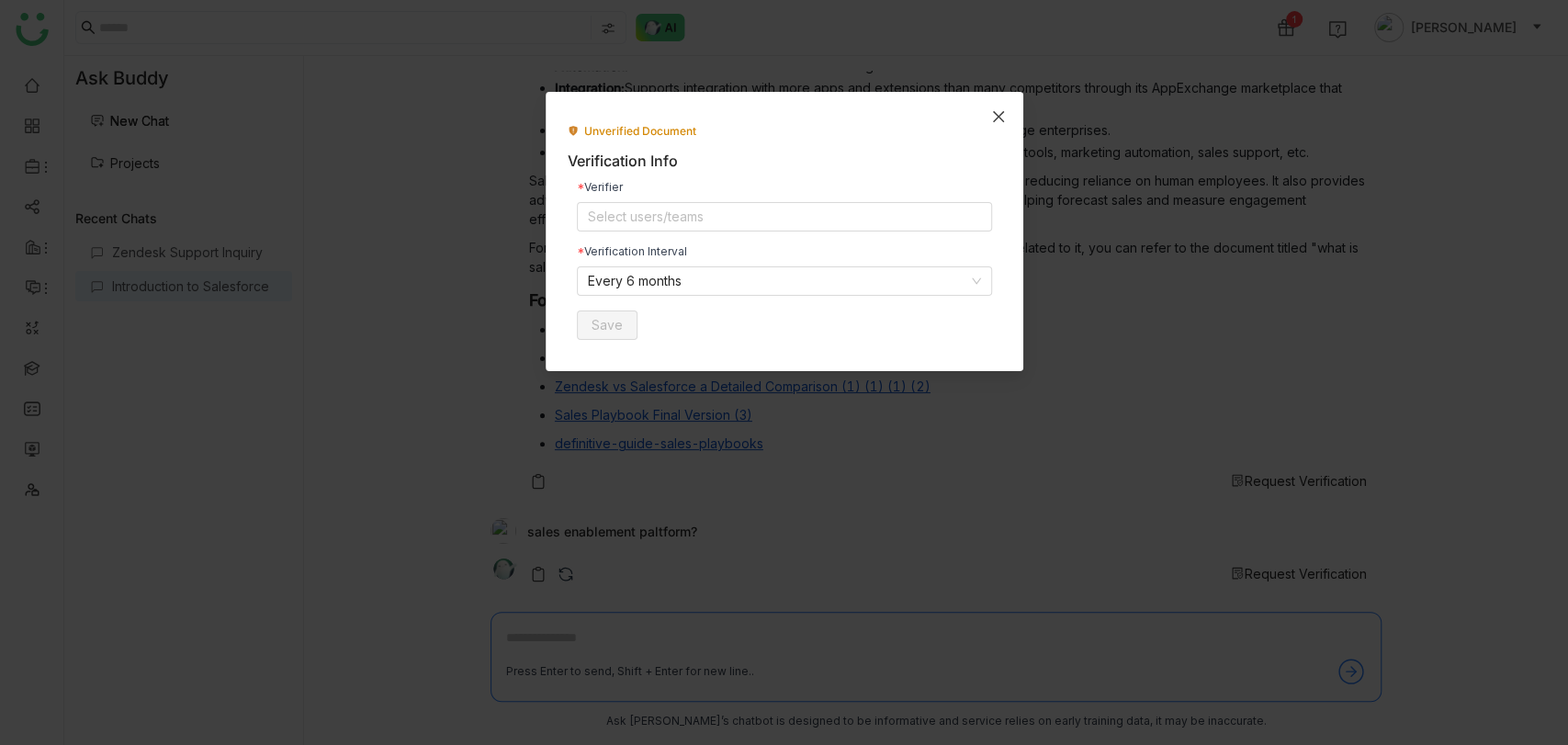
click at [1003, 111] on icon "Close" at bounding box center [997, 116] width 14 height 14
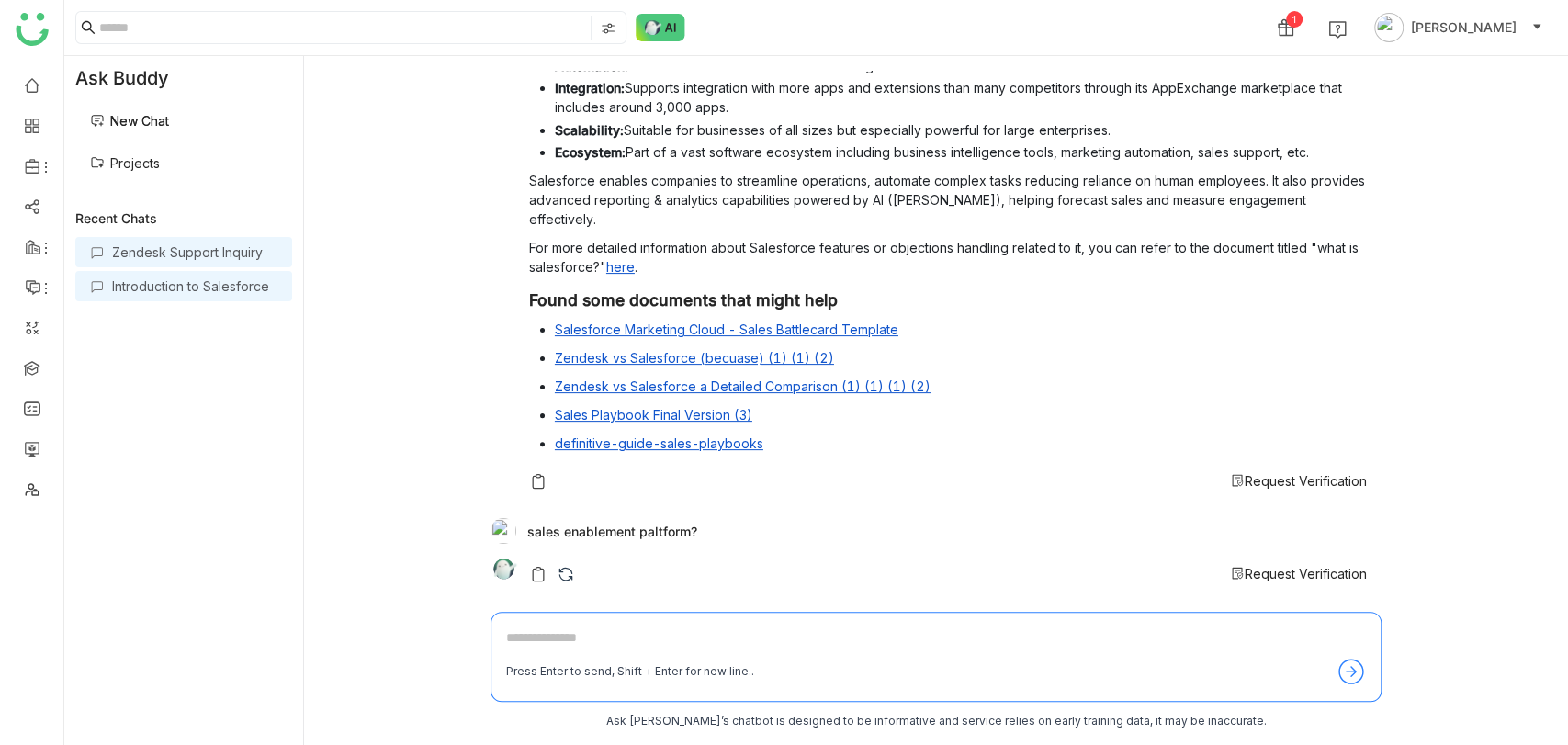
click at [174, 261] on div "Zendesk Support Inquiry" at bounding box center [184, 252] width 217 height 30
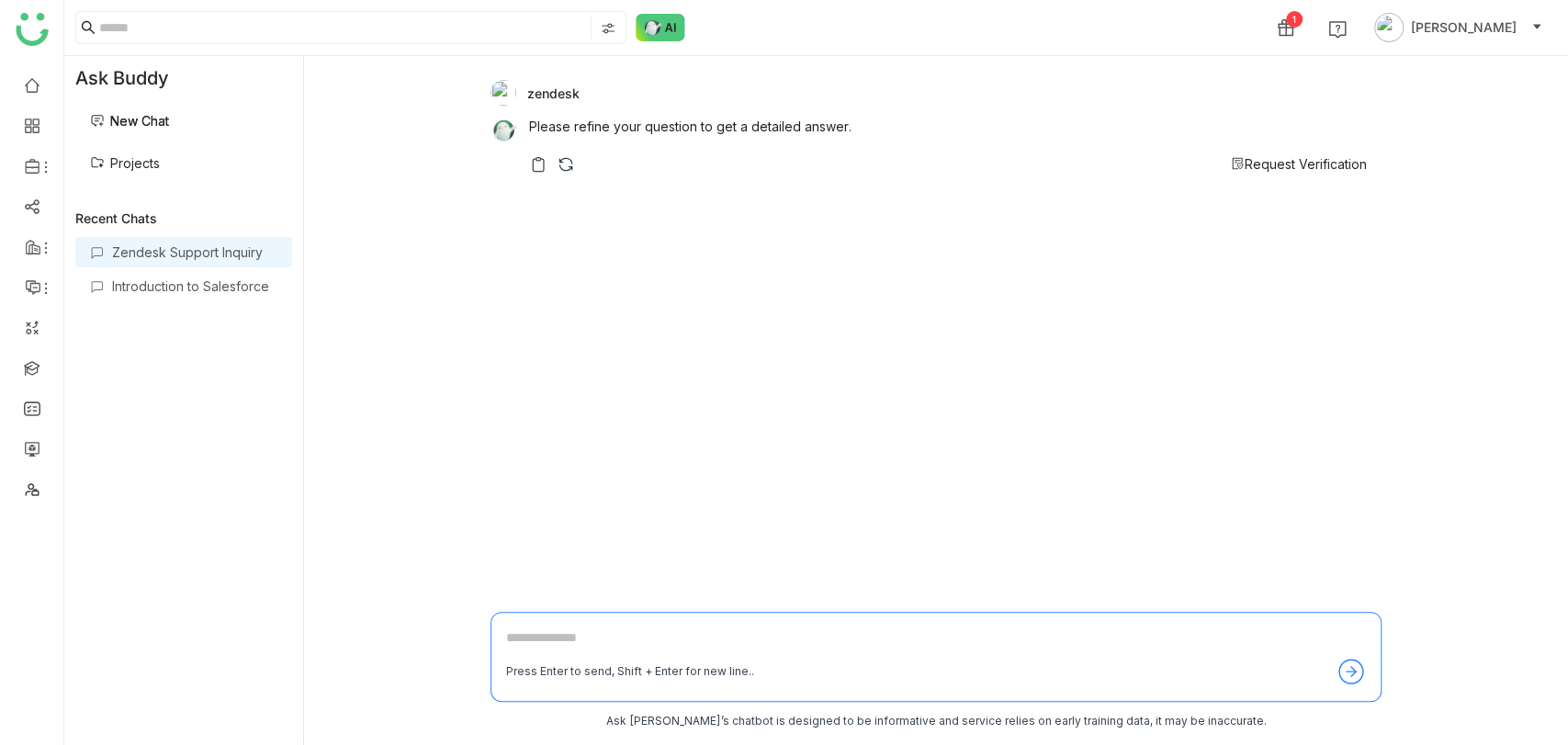
click at [609, 643] on textarea at bounding box center [935, 641] width 859 height 30
type textarea "**********"
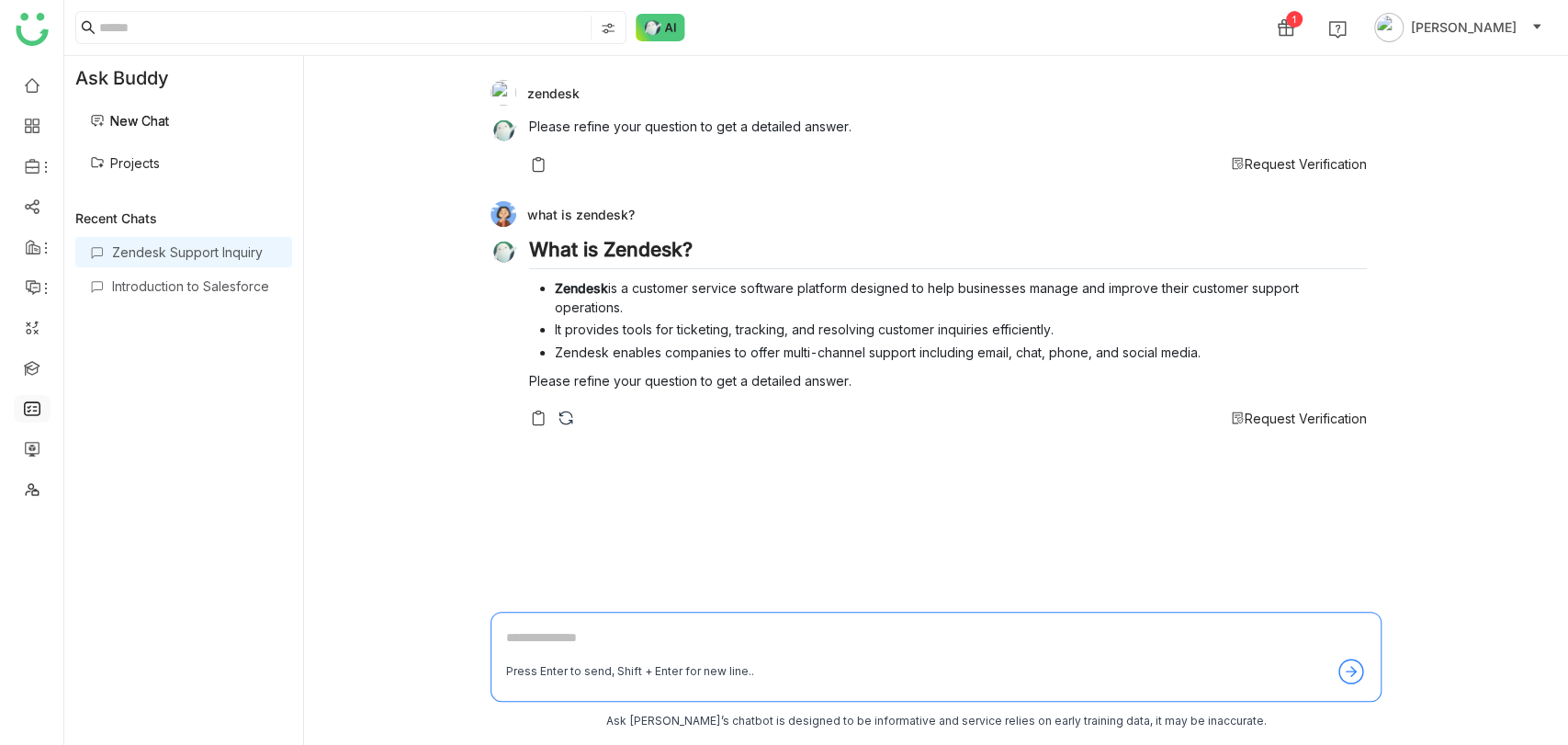
click at [34, 415] on link at bounding box center [31, 407] width 16 height 15
click at [31, 408] on link at bounding box center [31, 407] width 16 height 15
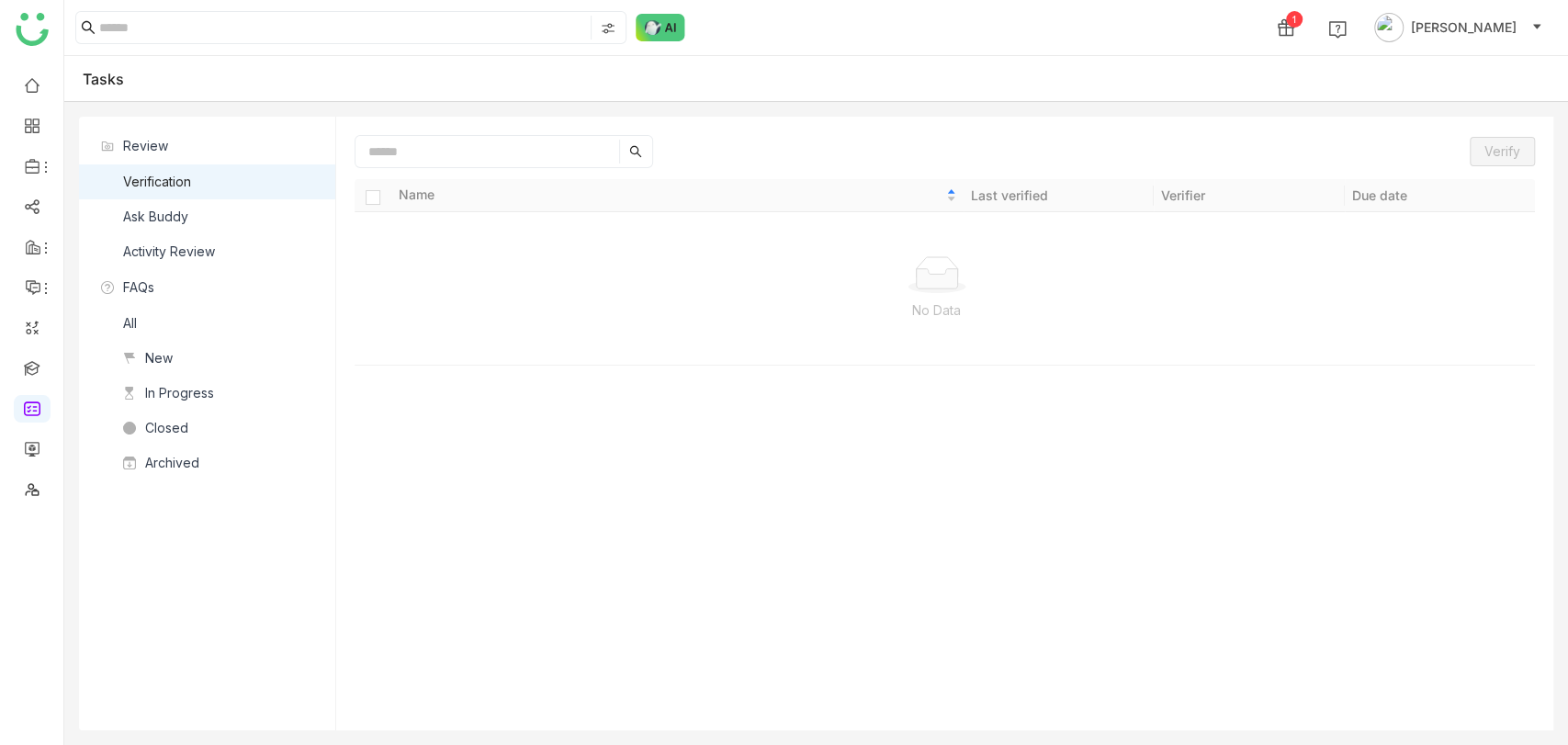
click at [198, 226] on nz-list-item "Ask Buddy" at bounding box center [207, 216] width 256 height 35
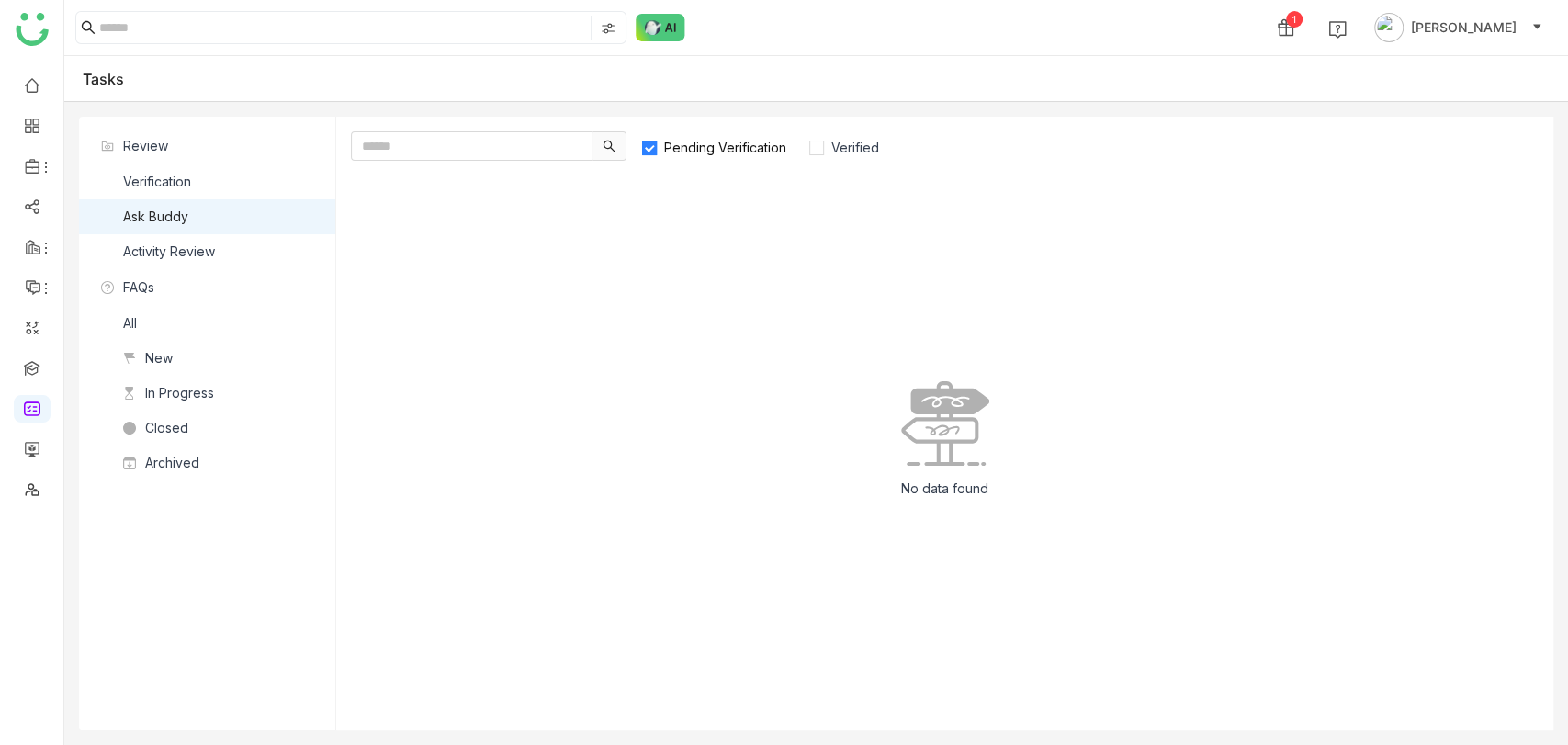
click at [712, 149] on span "Pending Verification" at bounding box center [725, 148] width 137 height 15
click at [849, 149] on span "Verified" at bounding box center [855, 148] width 63 height 15
click at [843, 146] on span "Verified" at bounding box center [855, 148] width 63 height 15
click at [167, 214] on div "Ask Buddy" at bounding box center [155, 216] width 65 height 20
click at [711, 148] on span "Pending Verification" at bounding box center [725, 148] width 137 height 15
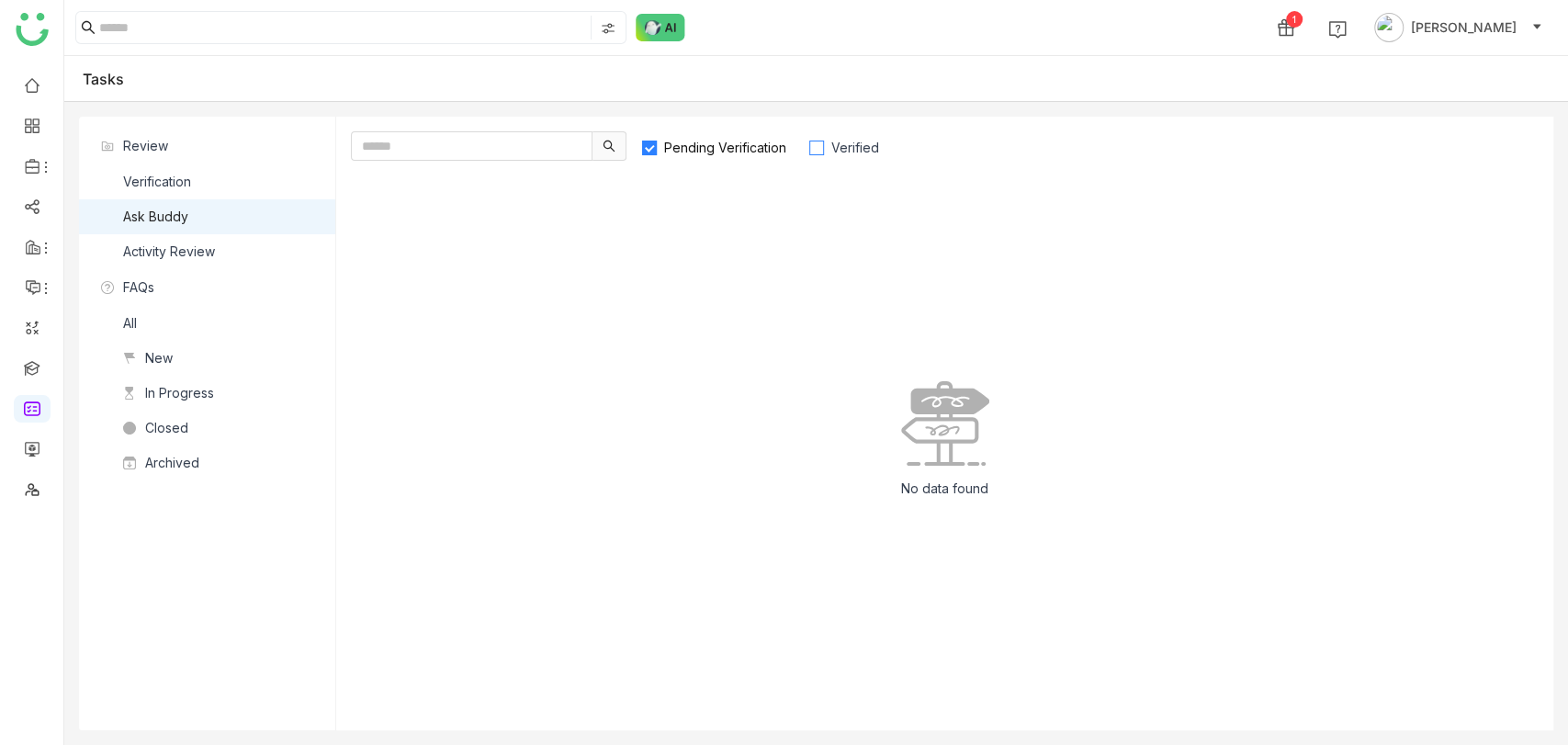
click at [844, 142] on span "Verified" at bounding box center [855, 148] width 63 height 15
click at [642, 19] on img at bounding box center [660, 27] width 50 height 28
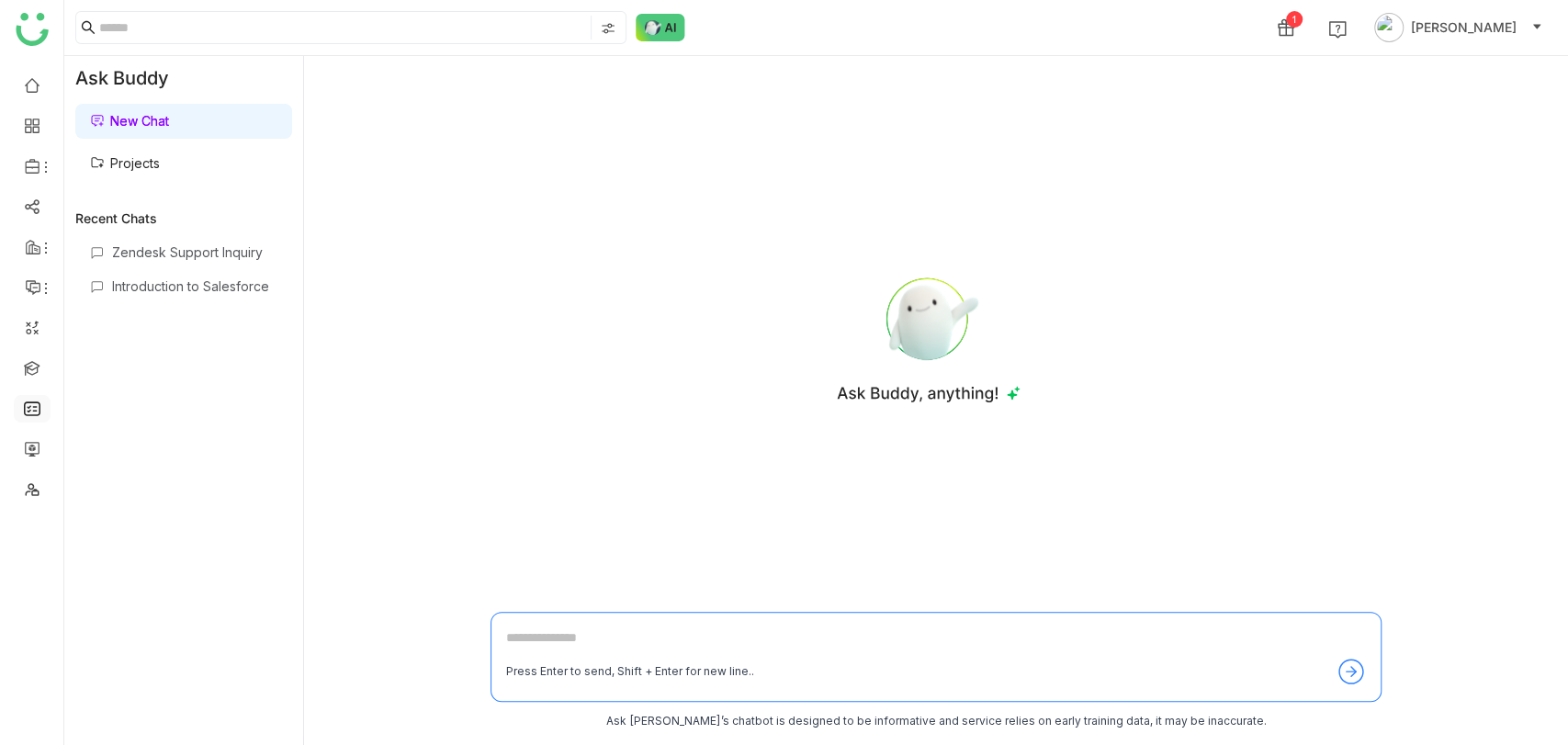
click at [30, 415] on link at bounding box center [31, 407] width 16 height 15
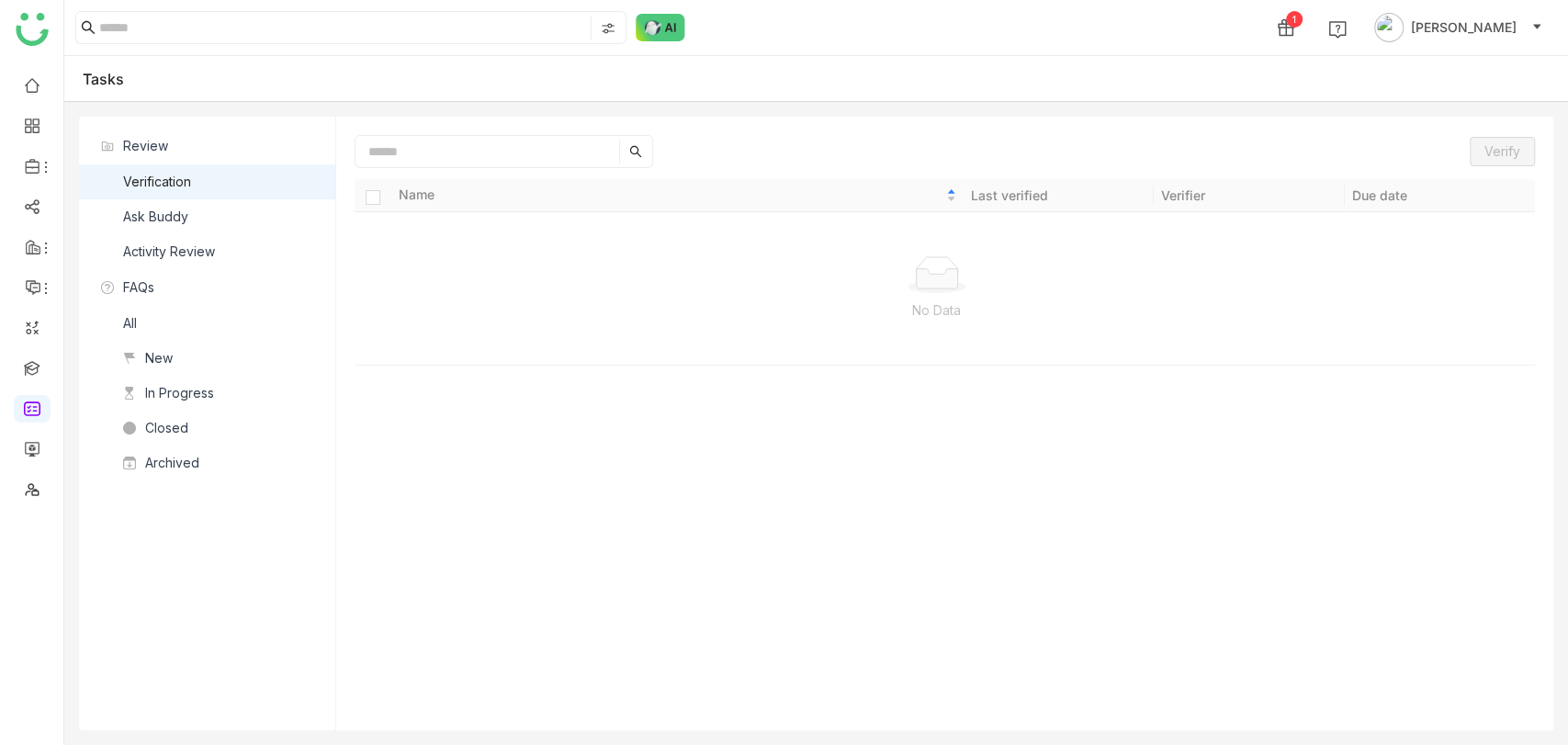
click at [228, 226] on nz-list-item "Ask Buddy" at bounding box center [207, 216] width 256 height 35
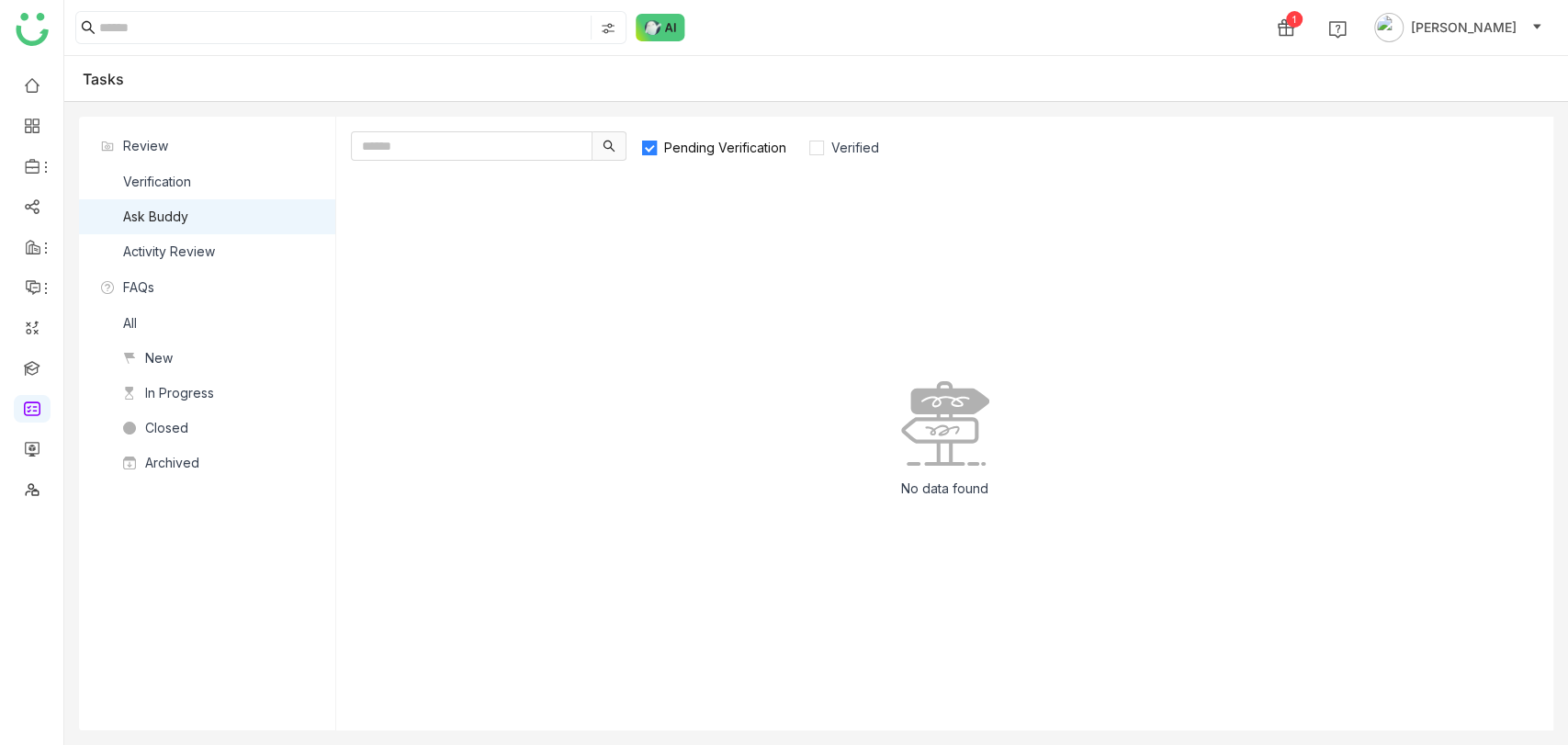
click at [723, 147] on span "Pending Verification" at bounding box center [725, 148] width 137 height 15
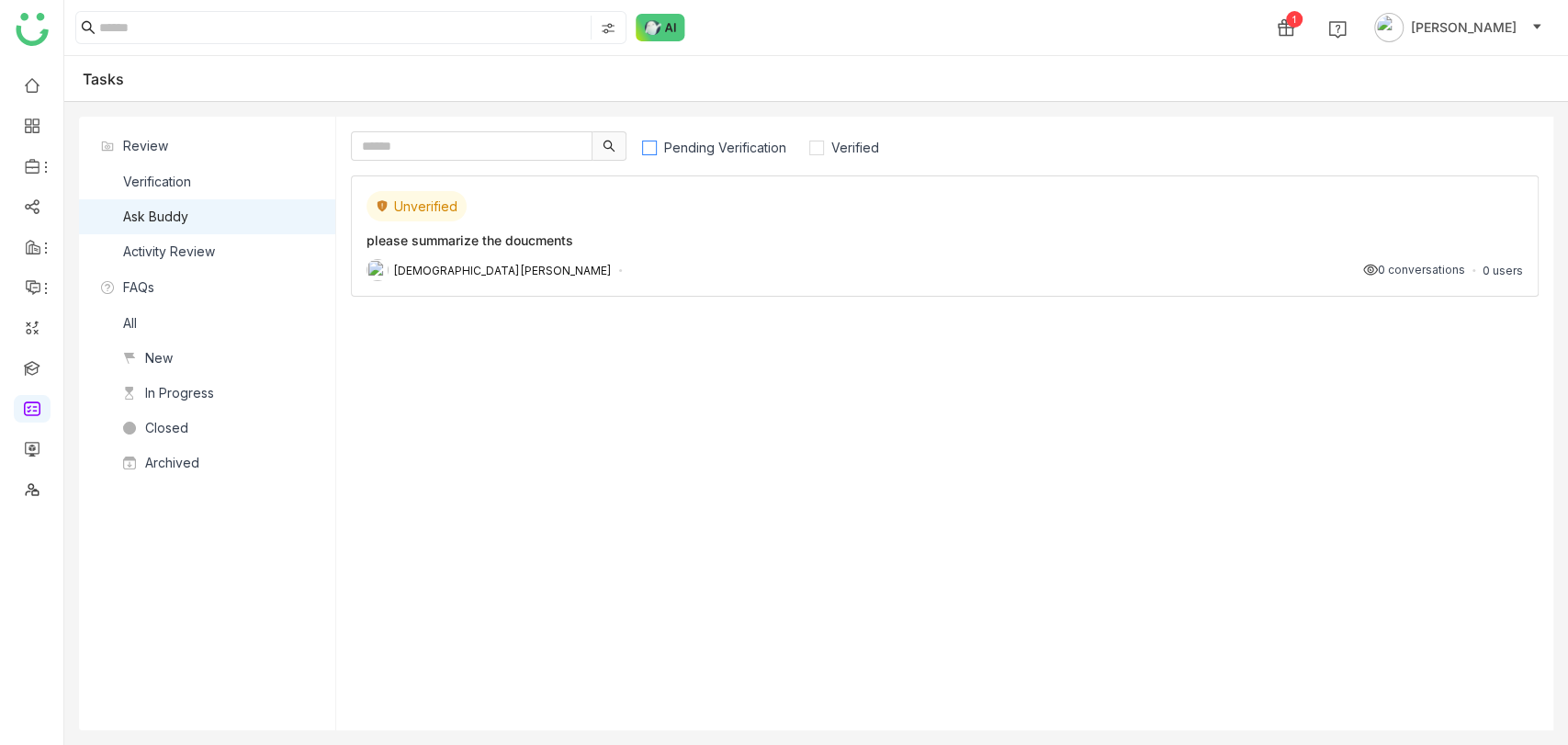
click at [707, 142] on span "Pending Verification" at bounding box center [725, 148] width 137 height 15
click at [755, 156] on label "Pending Verification" at bounding box center [722, 146] width 163 height 30
click at [752, 152] on span "Pending Verification" at bounding box center [725, 148] width 137 height 15
click at [845, 146] on span "Verified" at bounding box center [855, 148] width 63 height 15
click at [762, 151] on span "Pending Verification" at bounding box center [725, 148] width 137 height 15
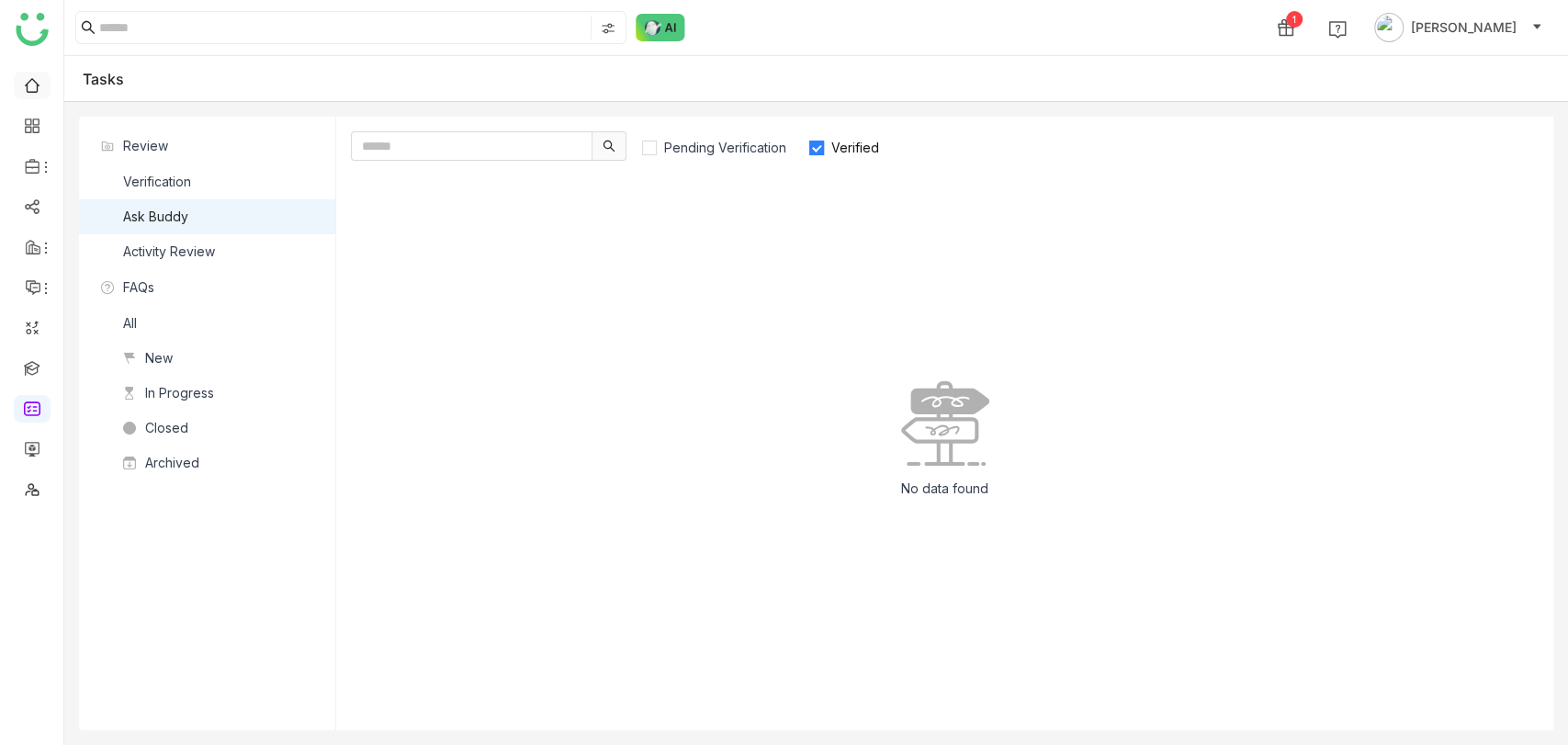
click at [29, 85] on link at bounding box center [31, 84] width 16 height 15
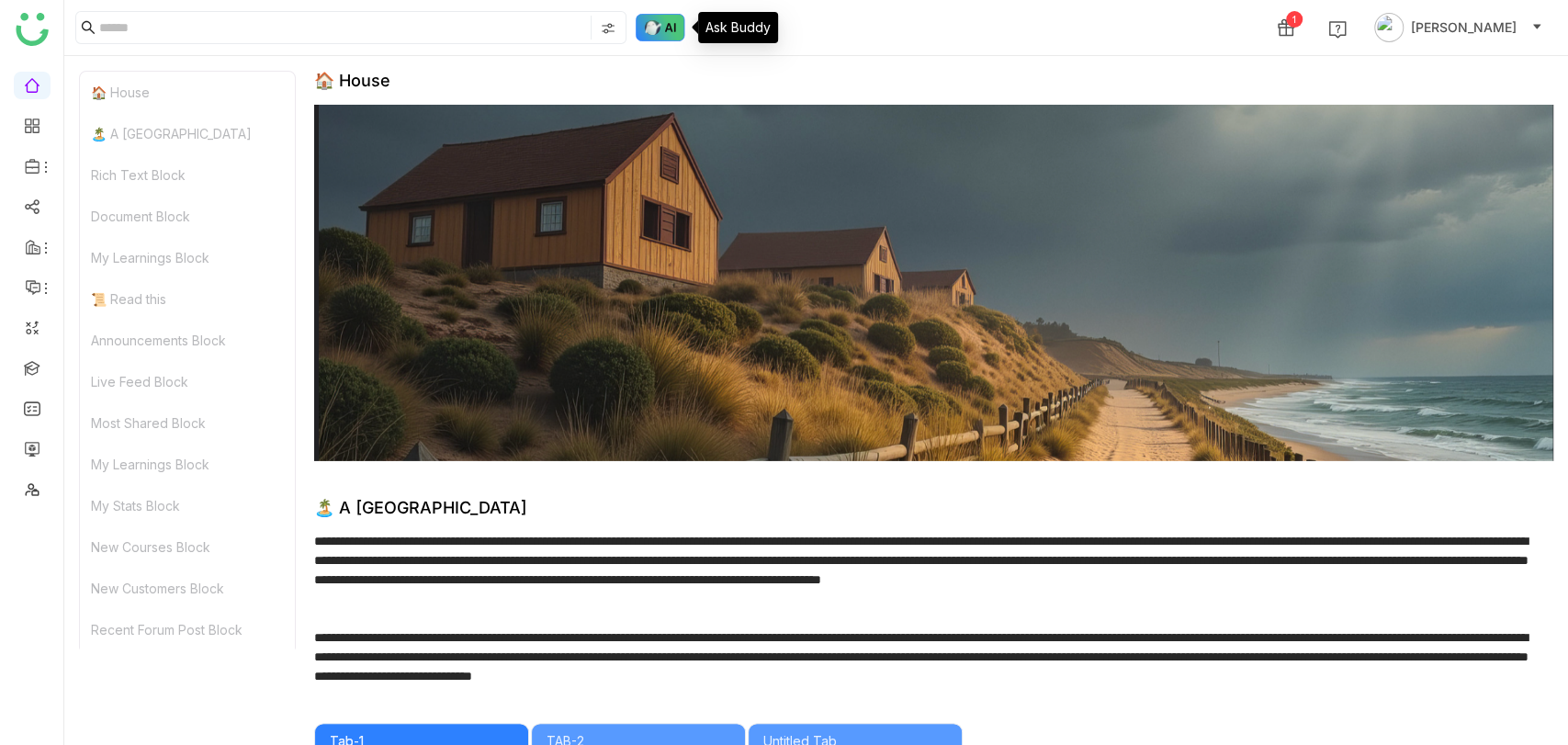
click at [661, 30] on img at bounding box center [660, 27] width 50 height 28
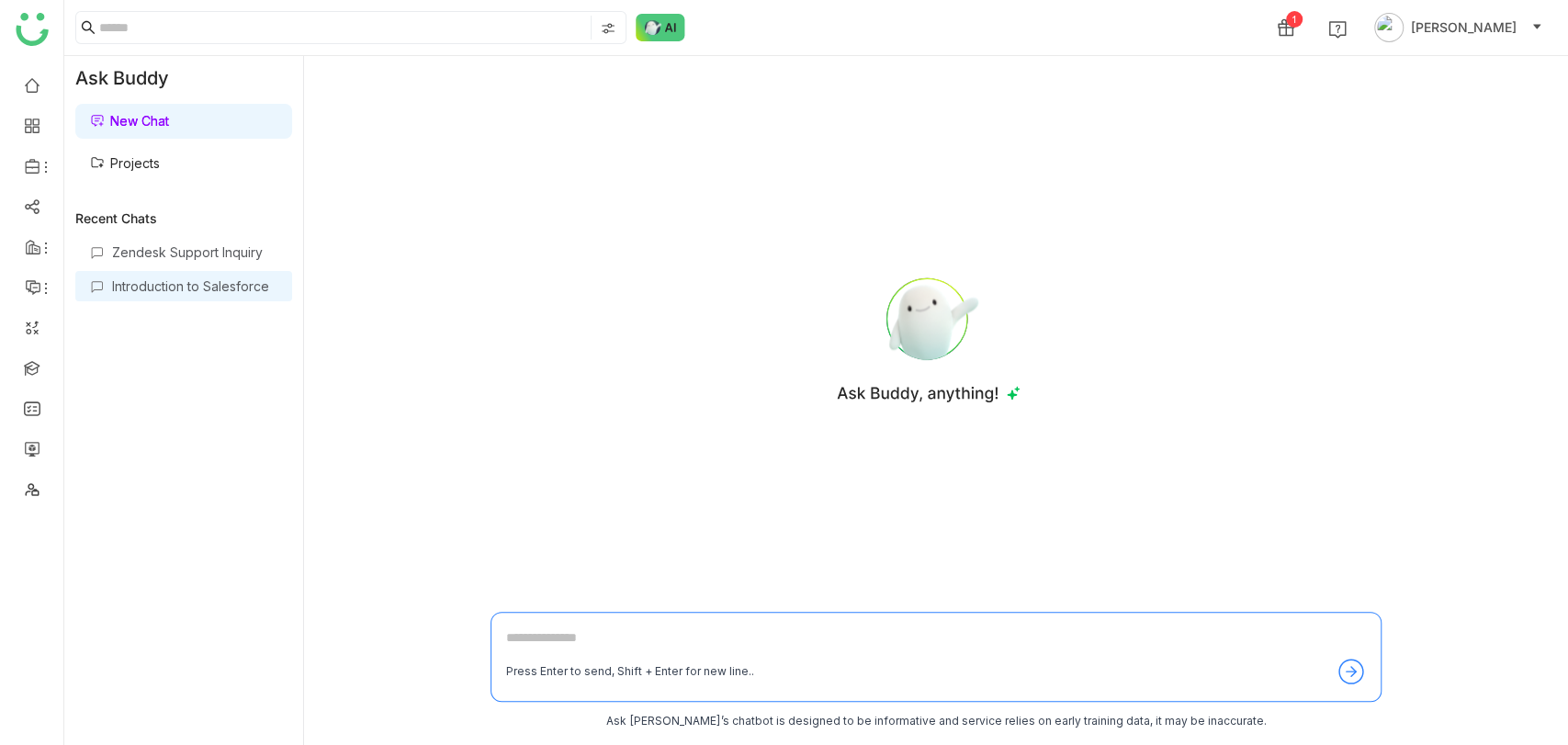
click at [191, 273] on div "Introduction to Salesforce" at bounding box center [184, 286] width 217 height 30
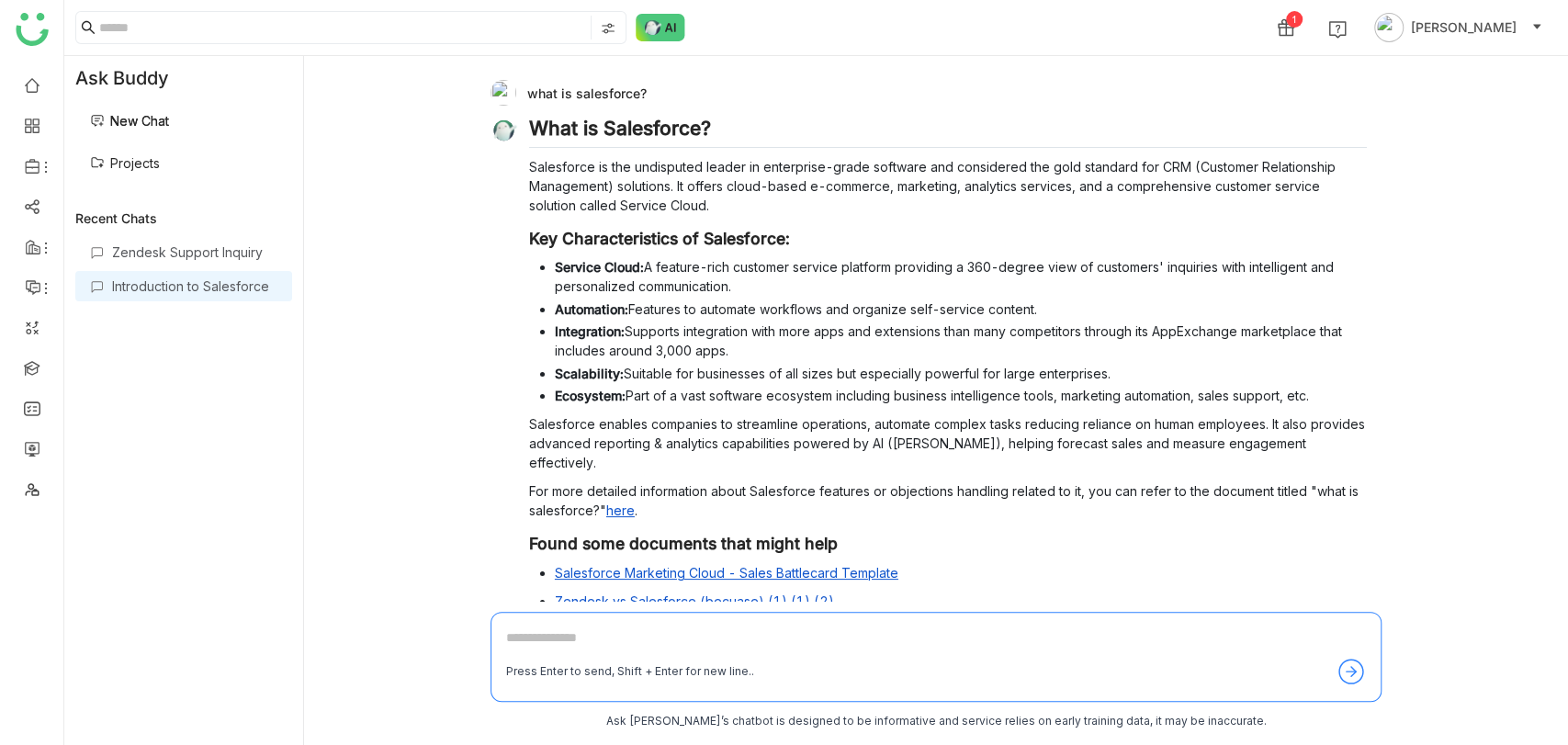
scroll to position [243, 0]
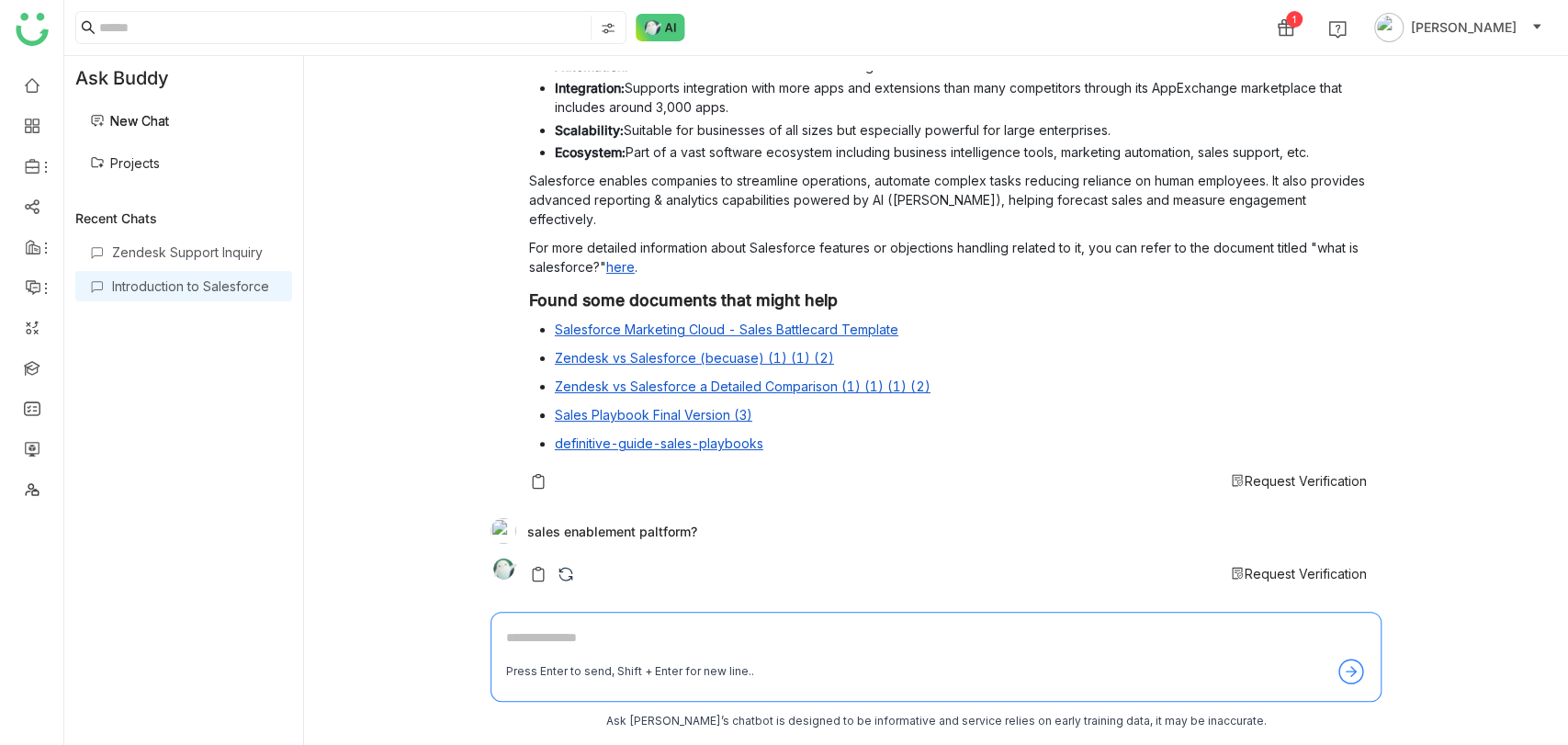
click at [1278, 479] on span "Request Verification" at bounding box center [1305, 480] width 122 height 15
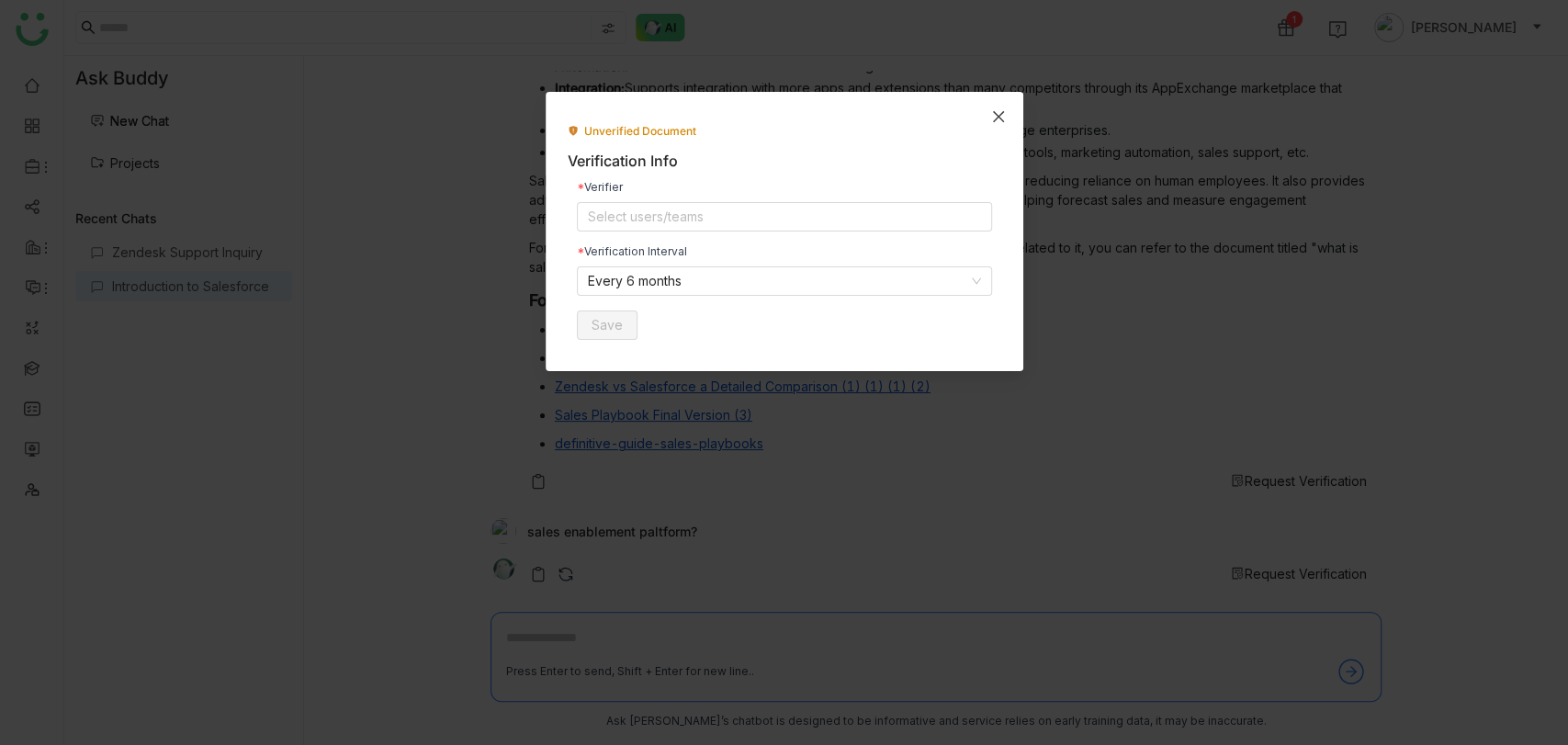
drag, startPoint x: 992, startPoint y: 117, endPoint x: 1220, endPoint y: 365, distance: 336.9
click at [1220, 365] on nz-modal-container "Unverified Document Verification Info Verifier Select users/teams Verification …" at bounding box center [784, 372] width 1568 height 745
click at [1008, 119] on span "Close" at bounding box center [998, 116] width 50 height 50
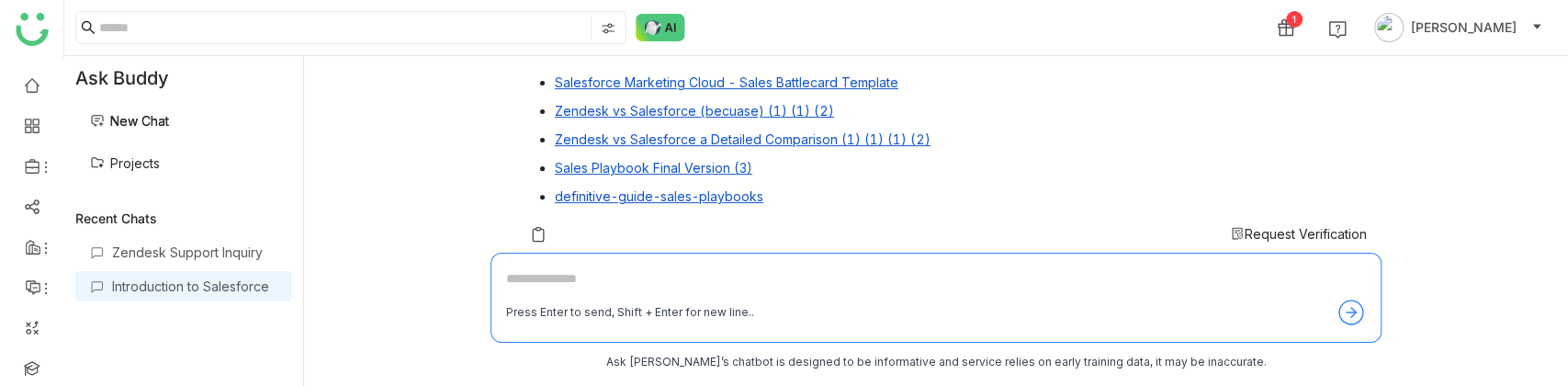
scroll to position [536, 0]
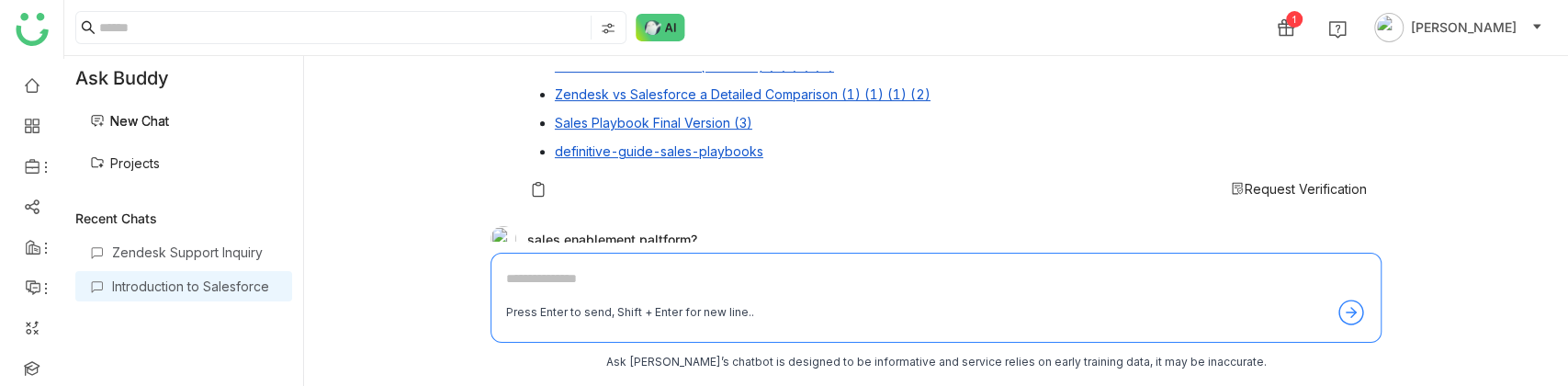
click at [1253, 186] on span "Request Verification" at bounding box center [1305, 189] width 122 height 15
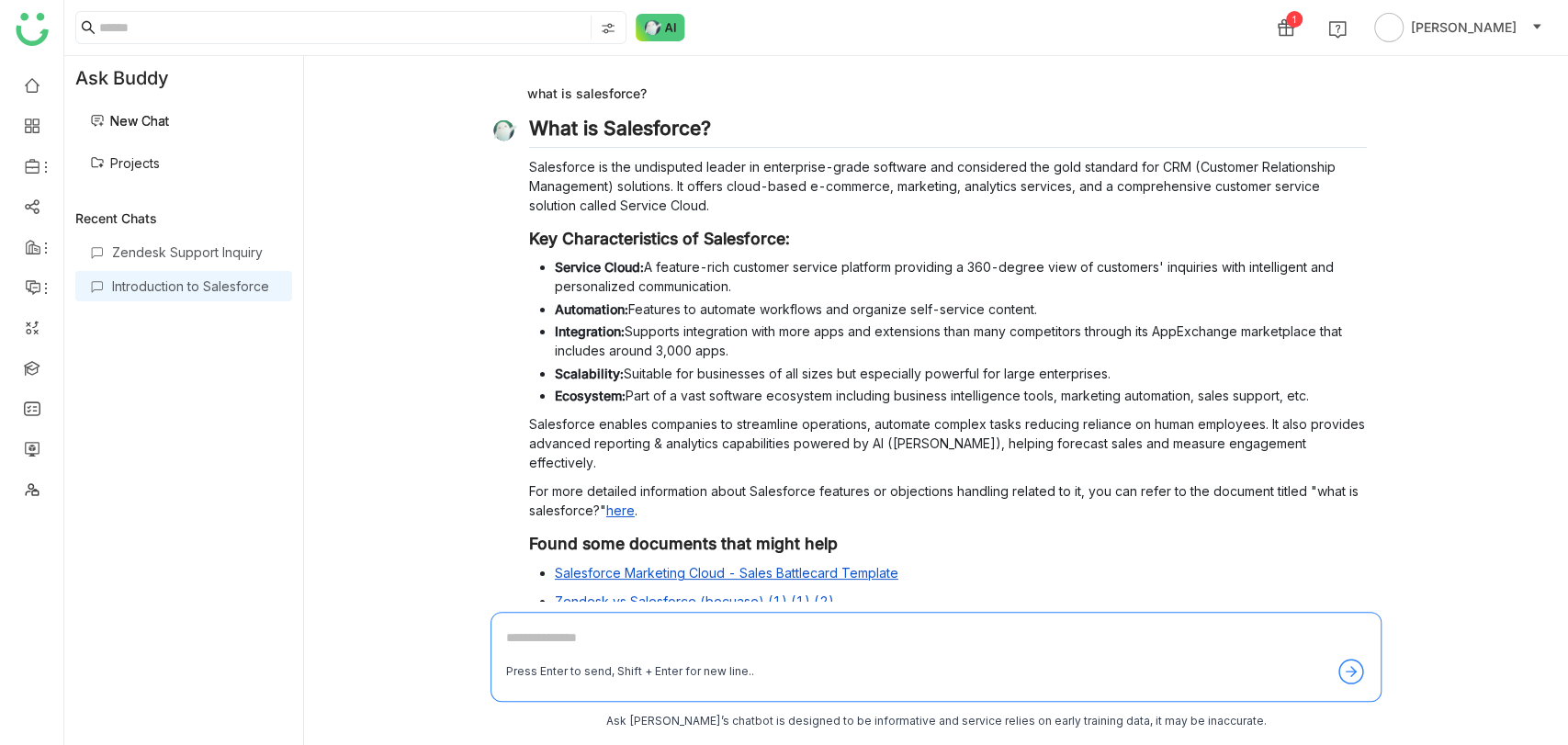
scroll to position [243, 0]
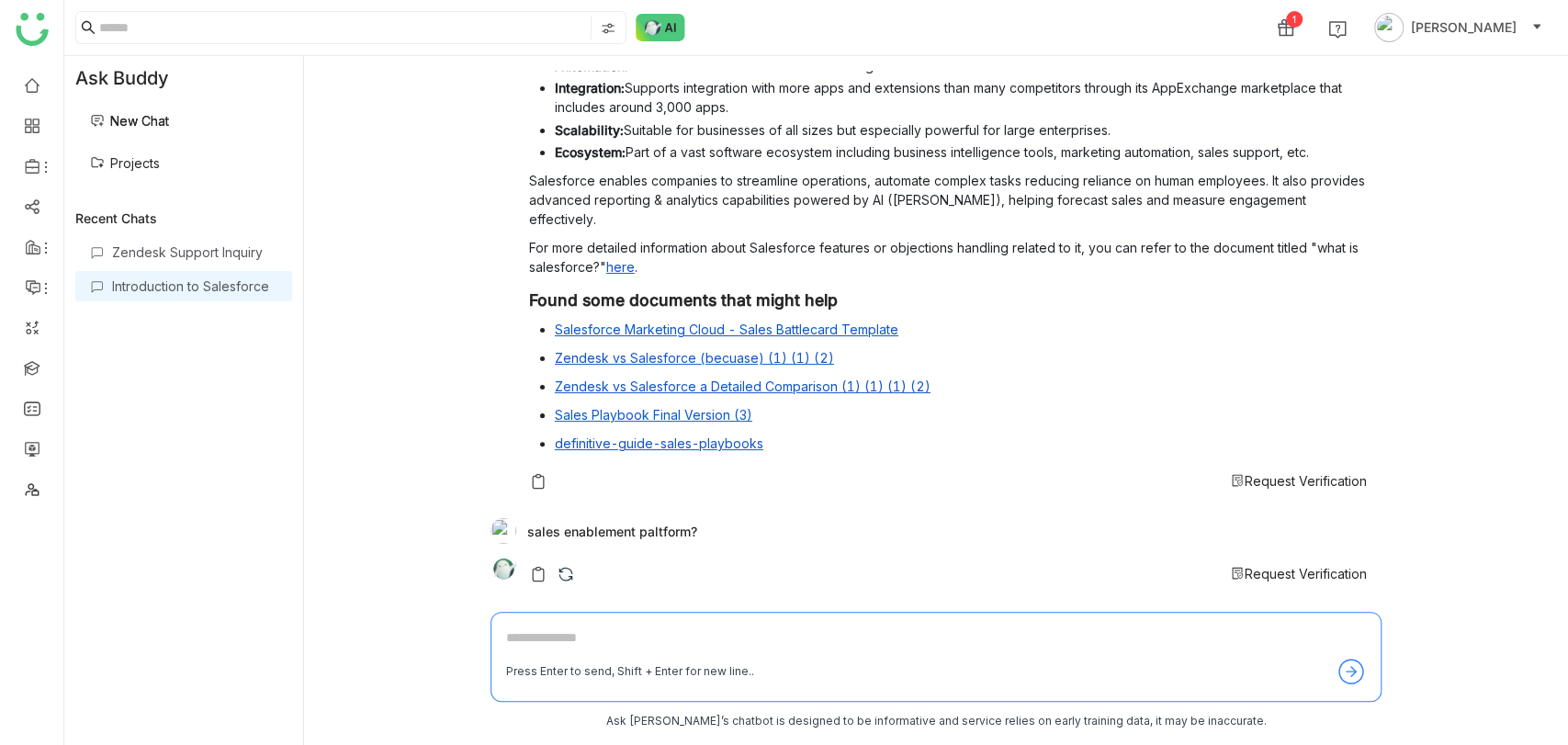
click at [1264, 385] on span "Request Verification" at bounding box center [1305, 480] width 122 height 15
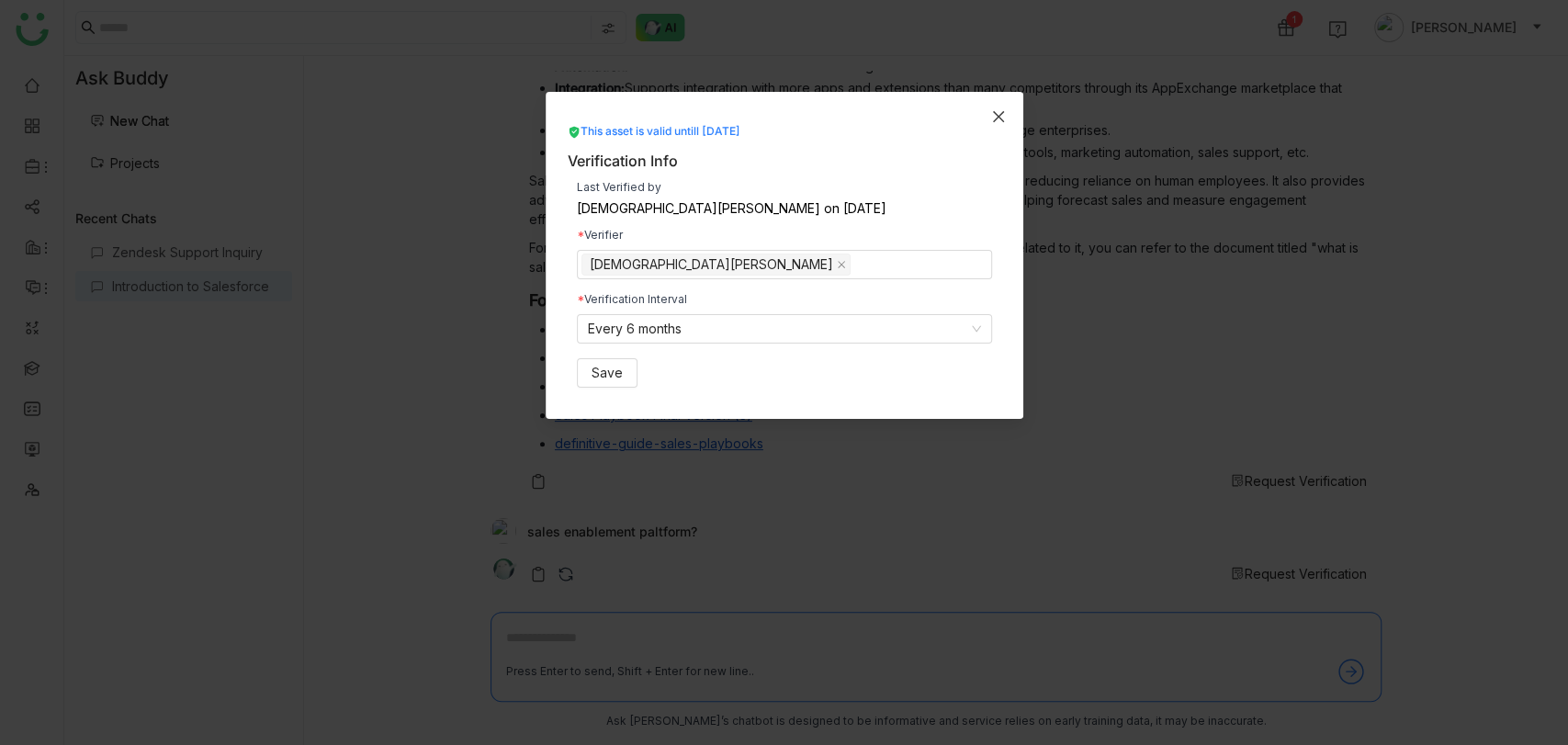
click at [1004, 111] on icon "Close" at bounding box center [997, 116] width 14 height 14
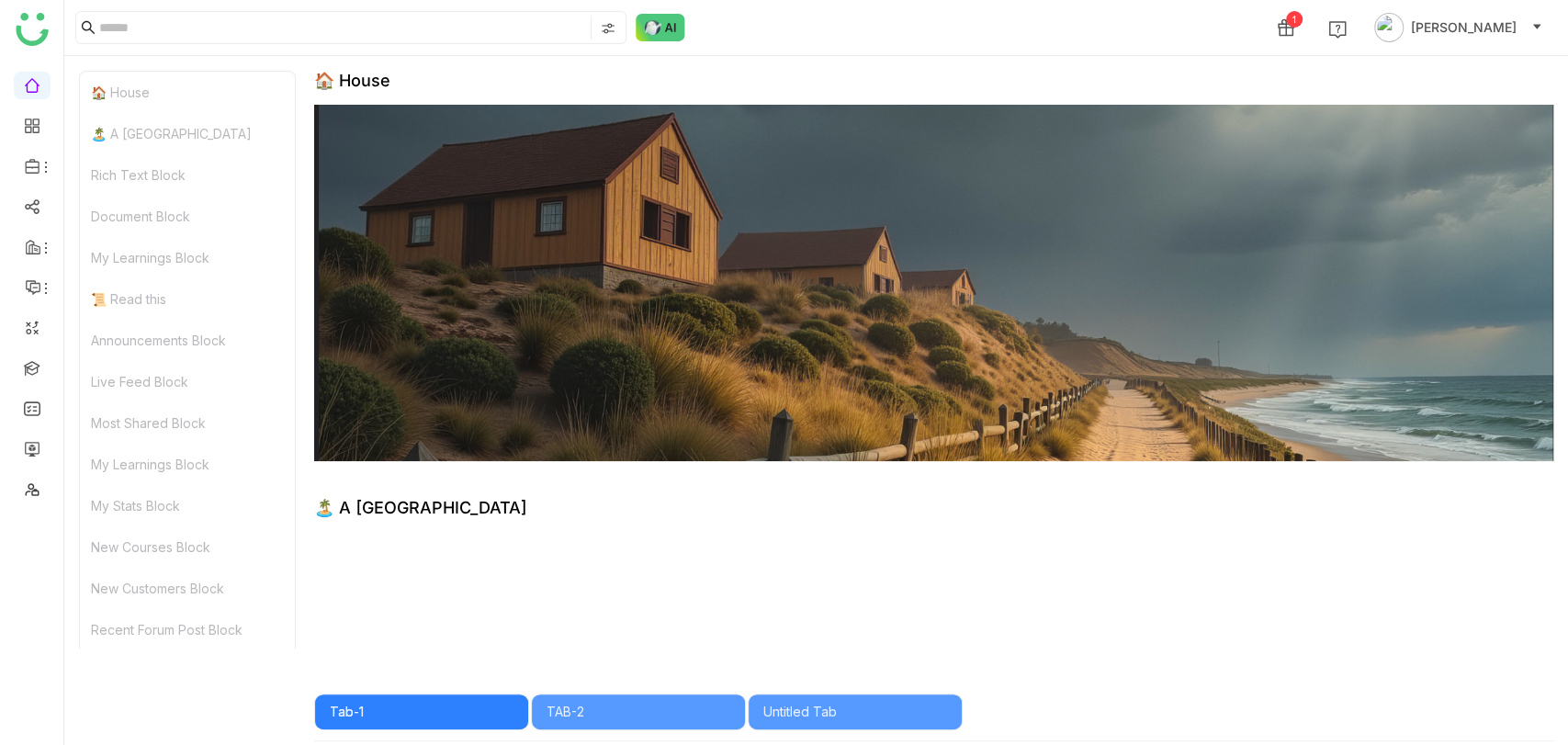
click at [30, 349] on ul at bounding box center [31, 288] width 64 height 457
click at [30, 369] on link at bounding box center [31, 367] width 16 height 15
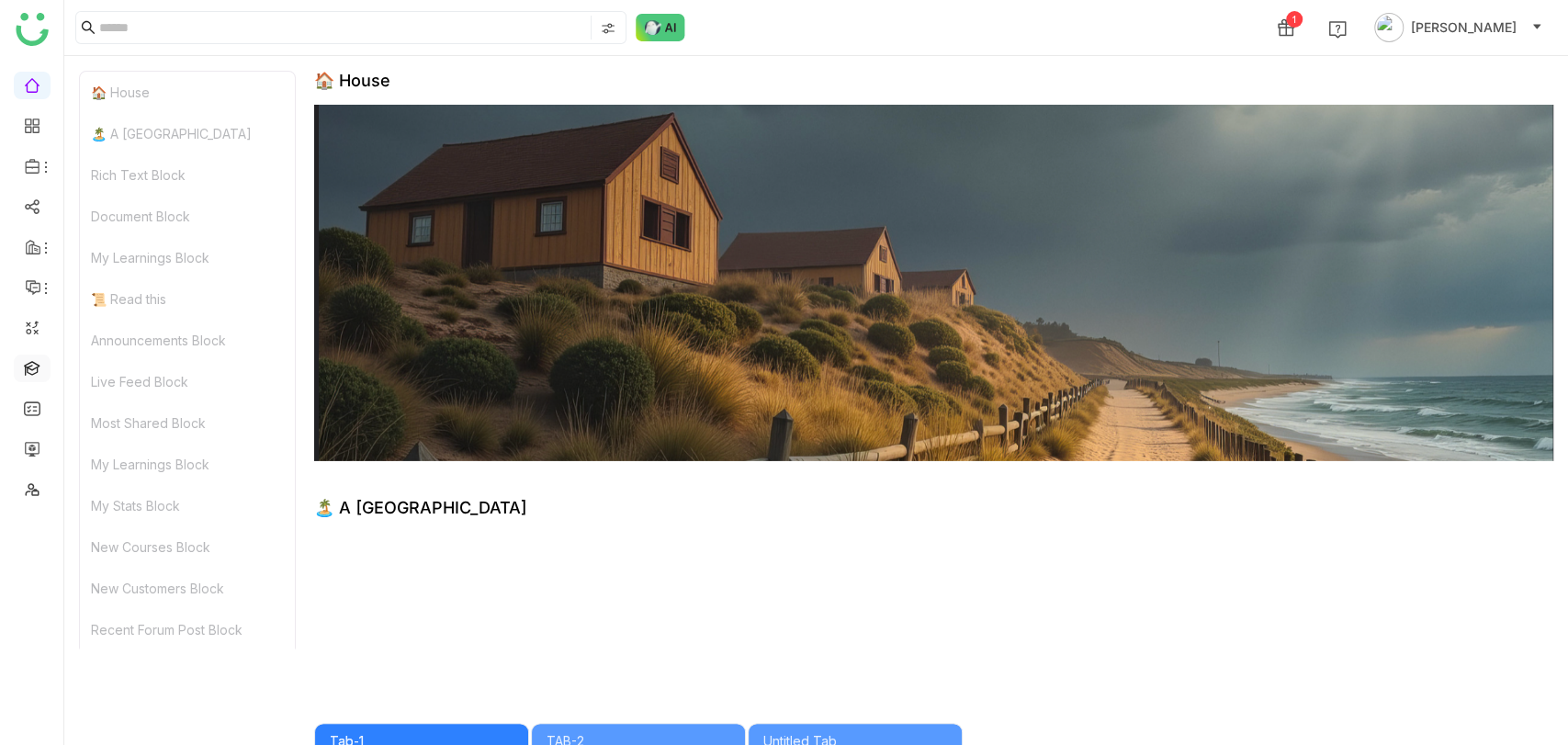
click at [26, 371] on link at bounding box center [31, 367] width 16 height 15
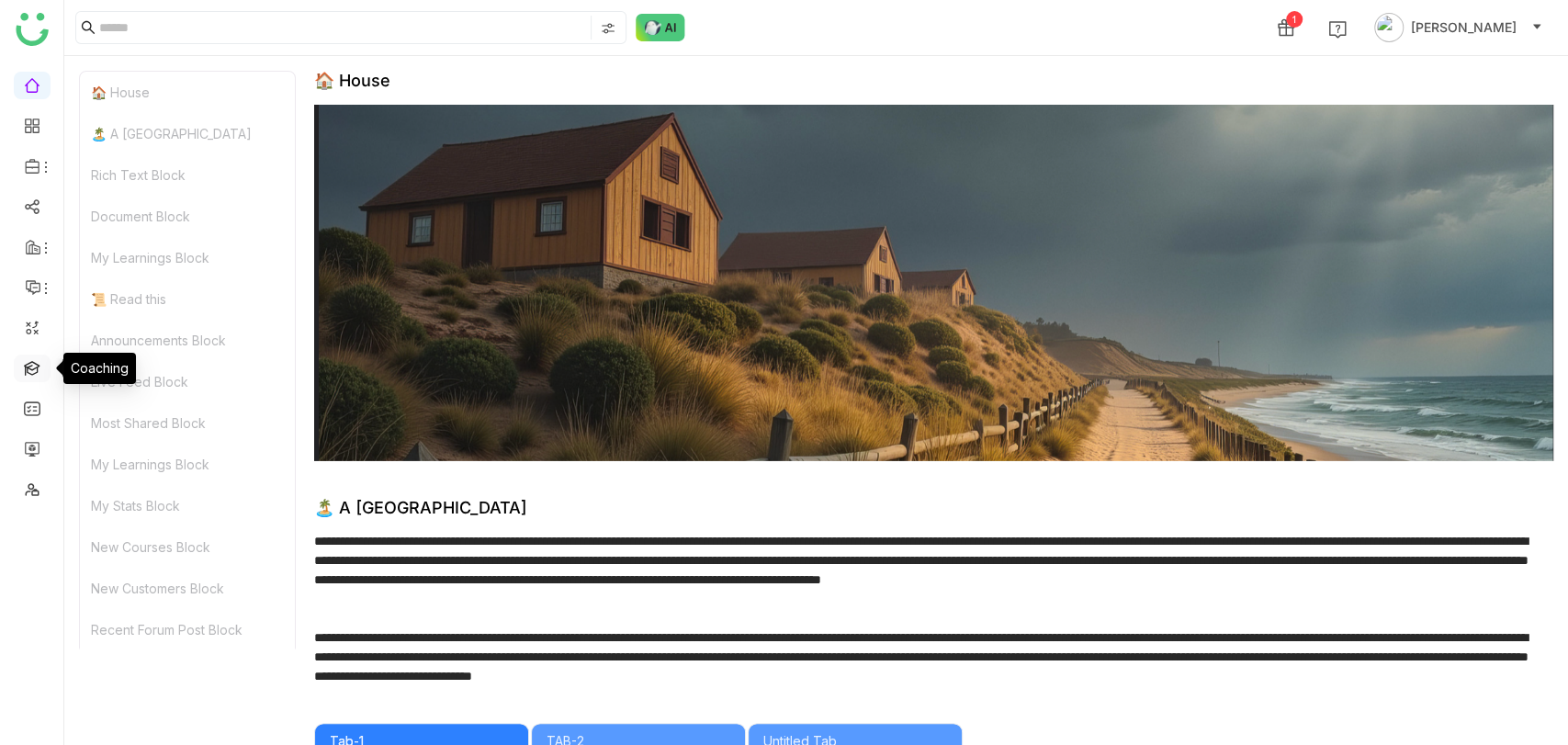
click at [25, 370] on link at bounding box center [31, 367] width 16 height 15
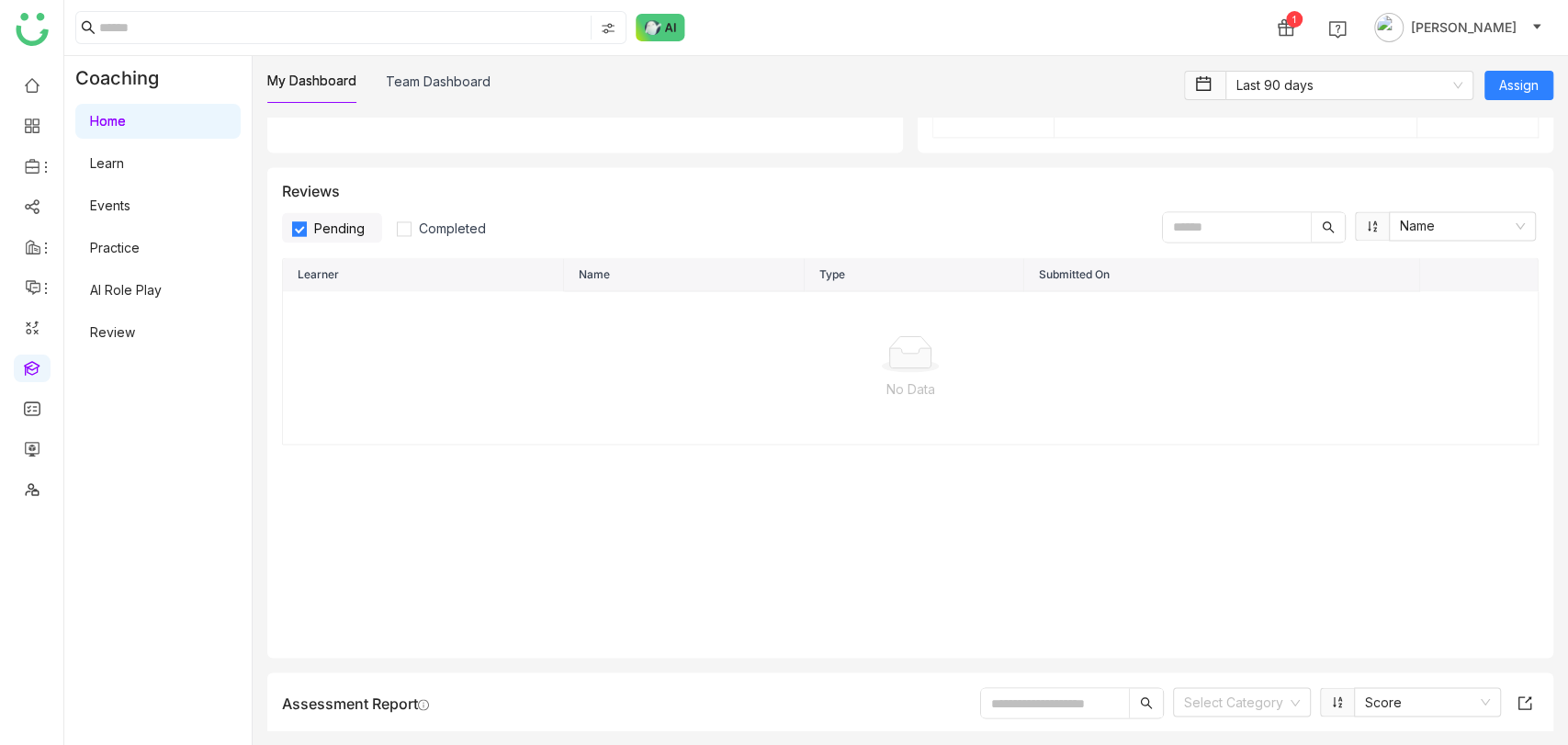
scroll to position [2008, 0]
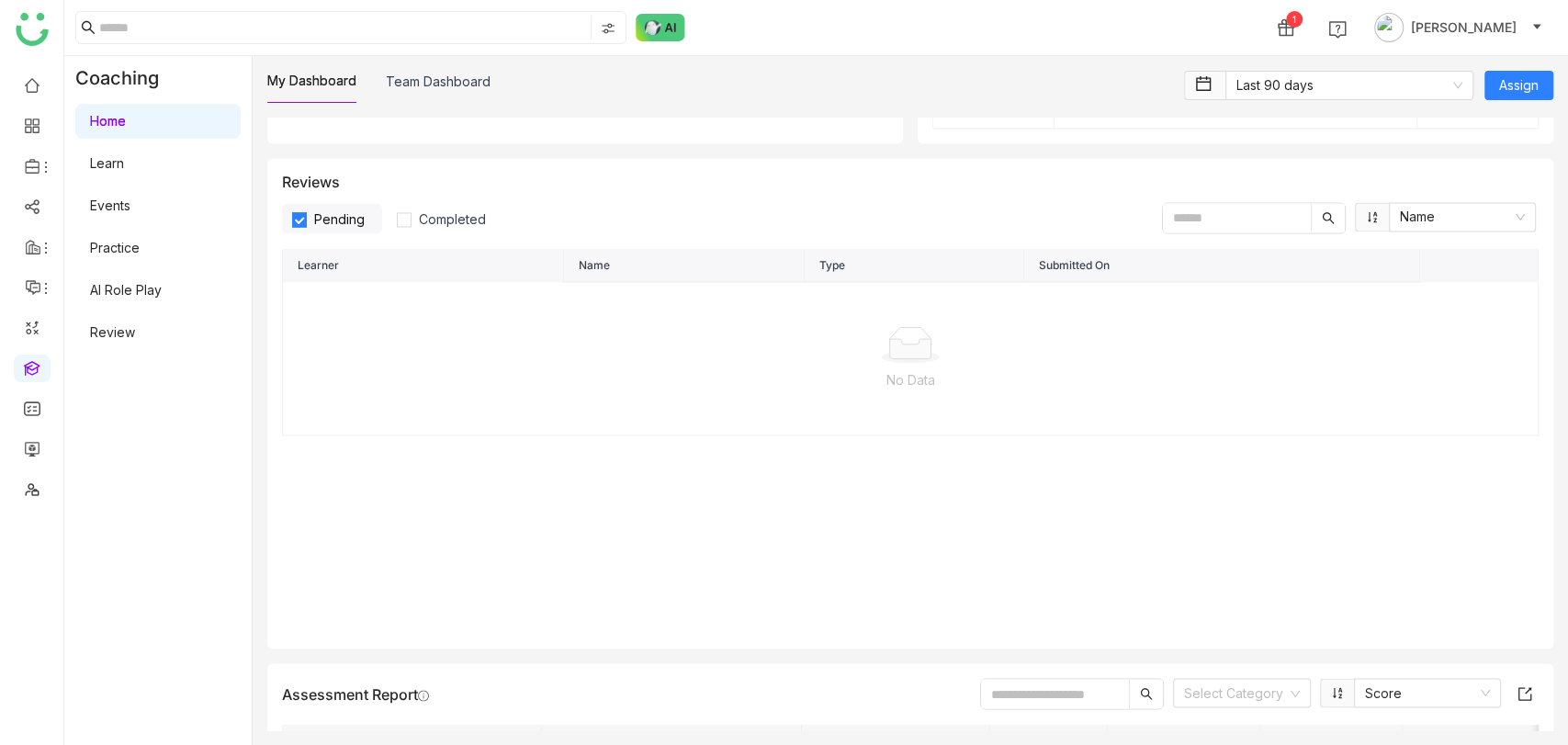
click at [339, 213] on span "Pending" at bounding box center [339, 219] width 65 height 15
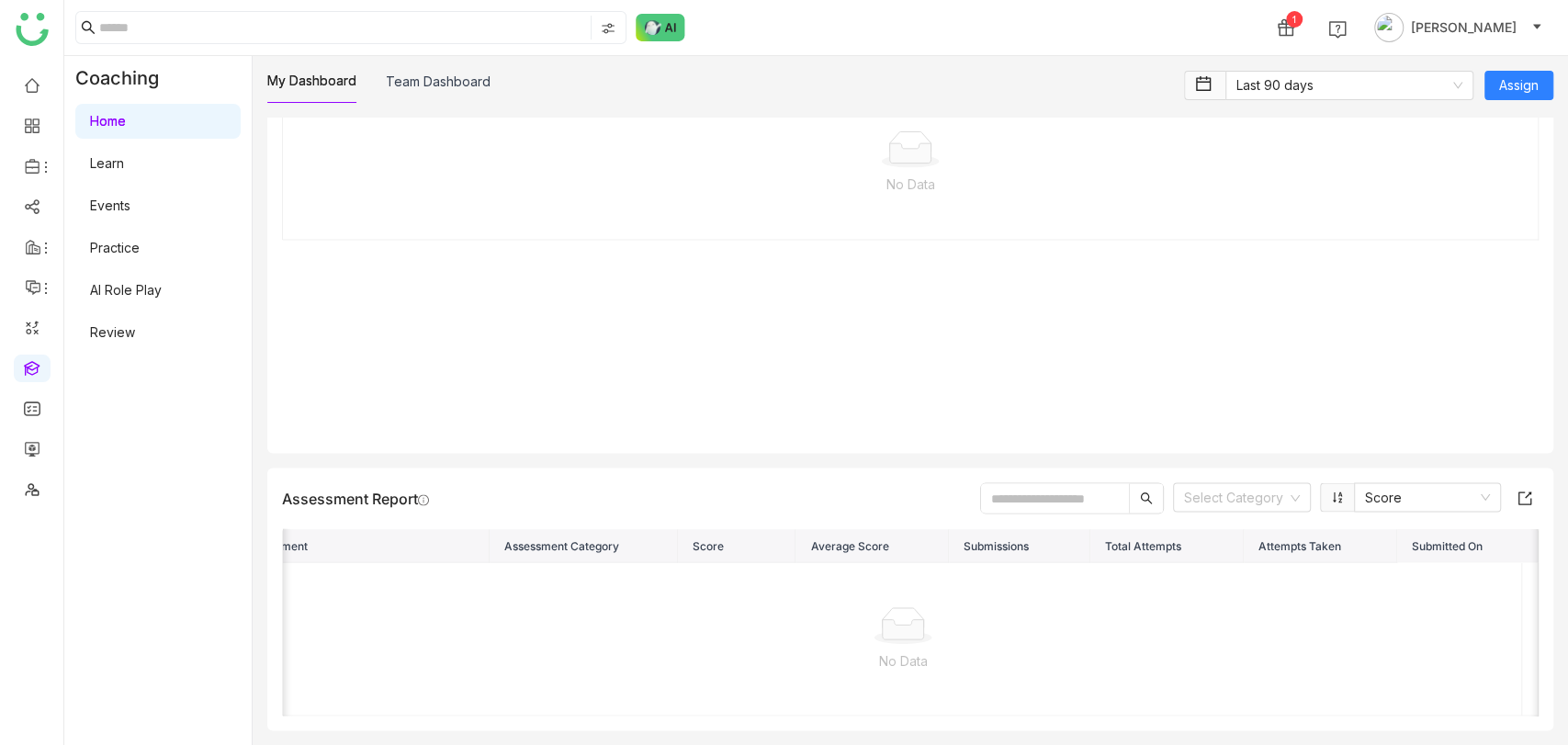
scroll to position [0, 0]
click at [452, 73] on link "Team Dashboard" at bounding box center [438, 81] width 105 height 15
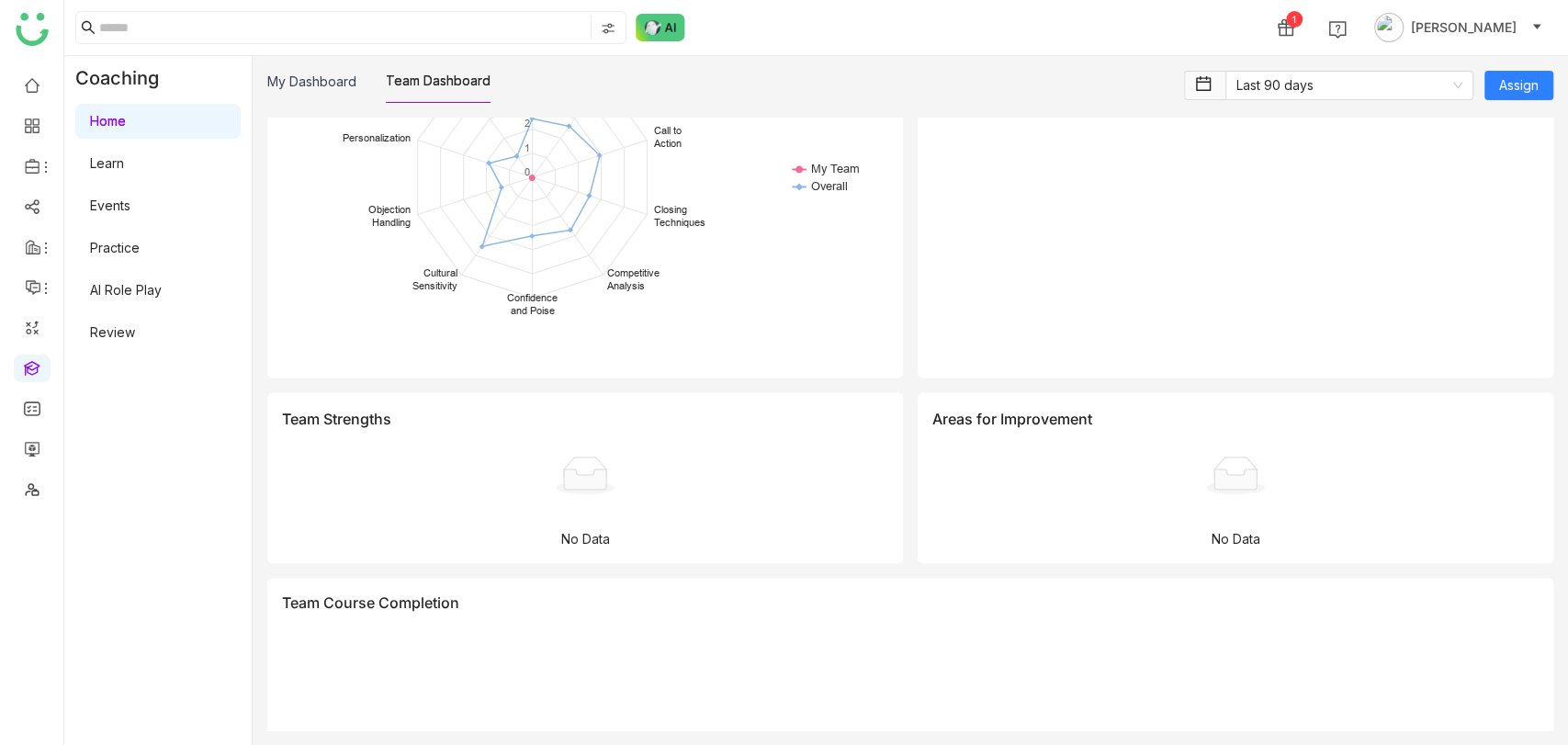
scroll to position [2581, 0]
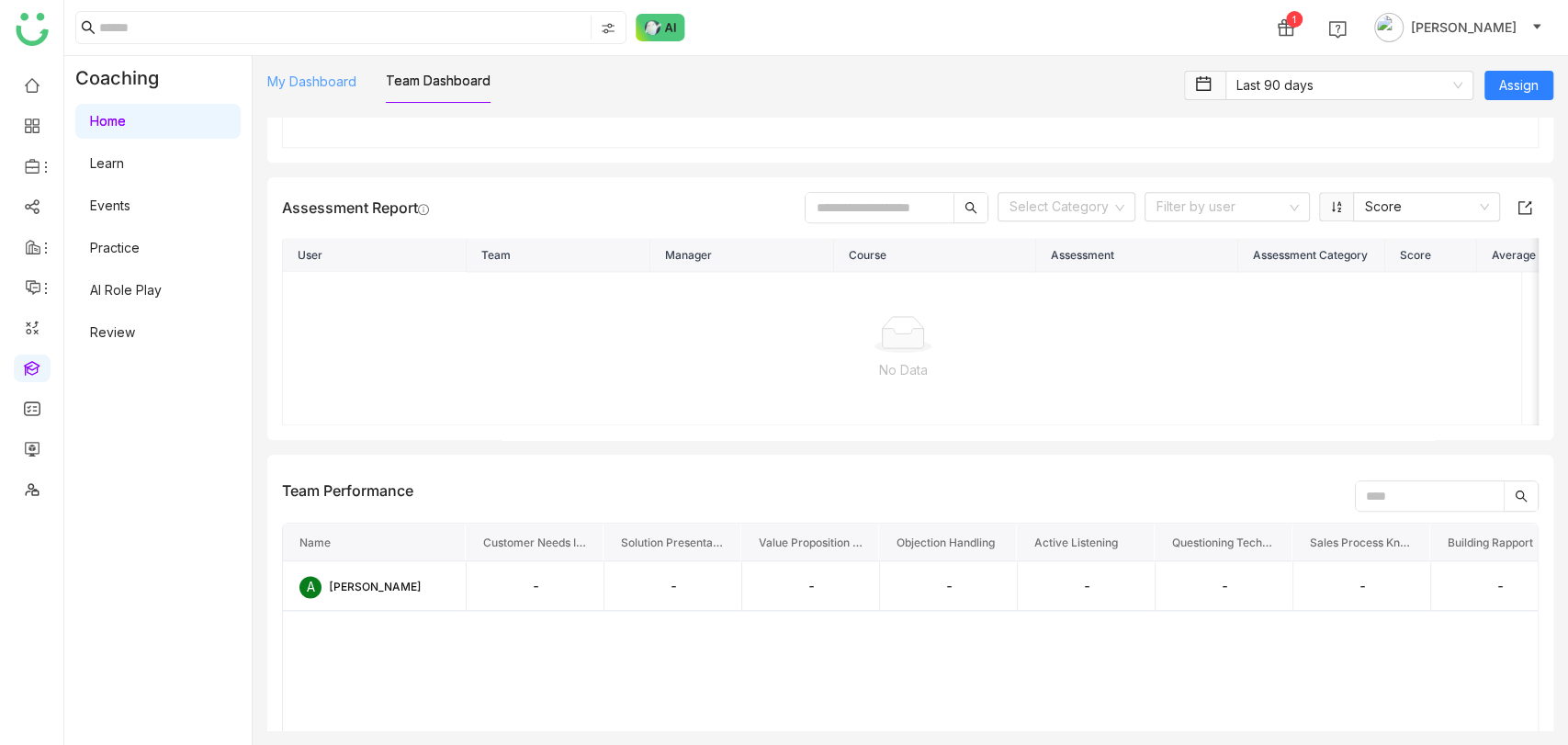
click at [315, 82] on link "My Dashboard" at bounding box center [312, 81] width 90 height 15
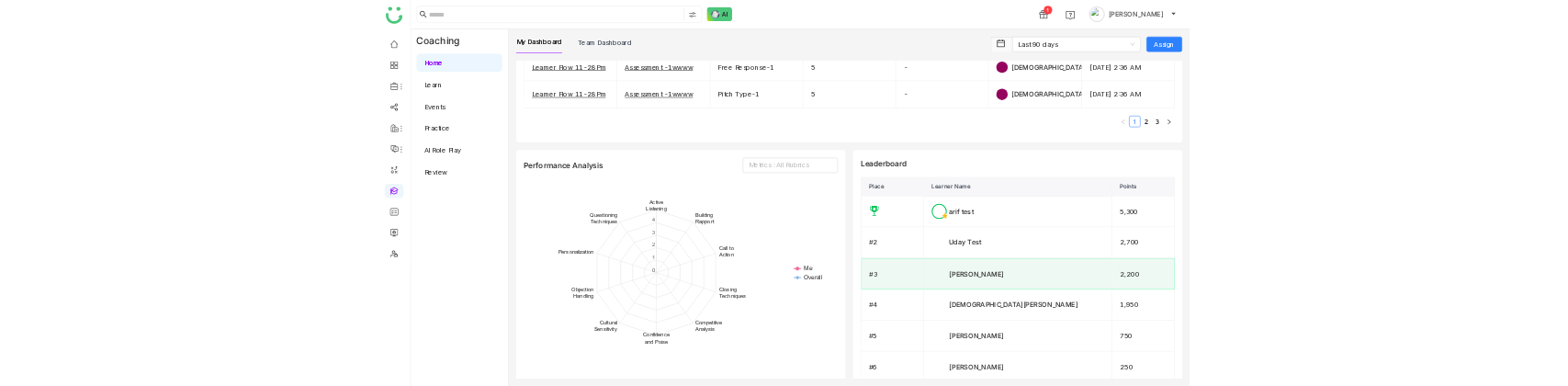
scroll to position [1742, 0]
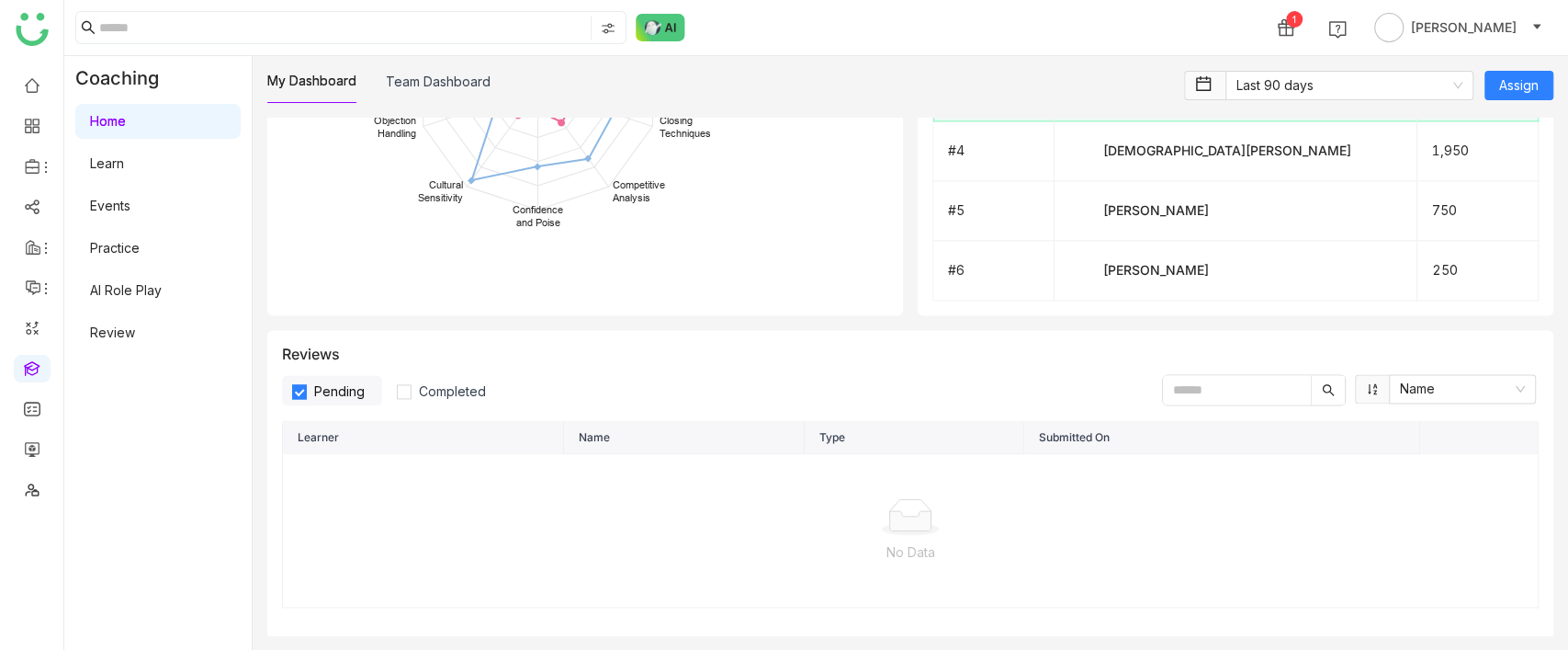
scroll to position [2309, 0]
